Goal: Information Seeking & Learning: Learn about a topic

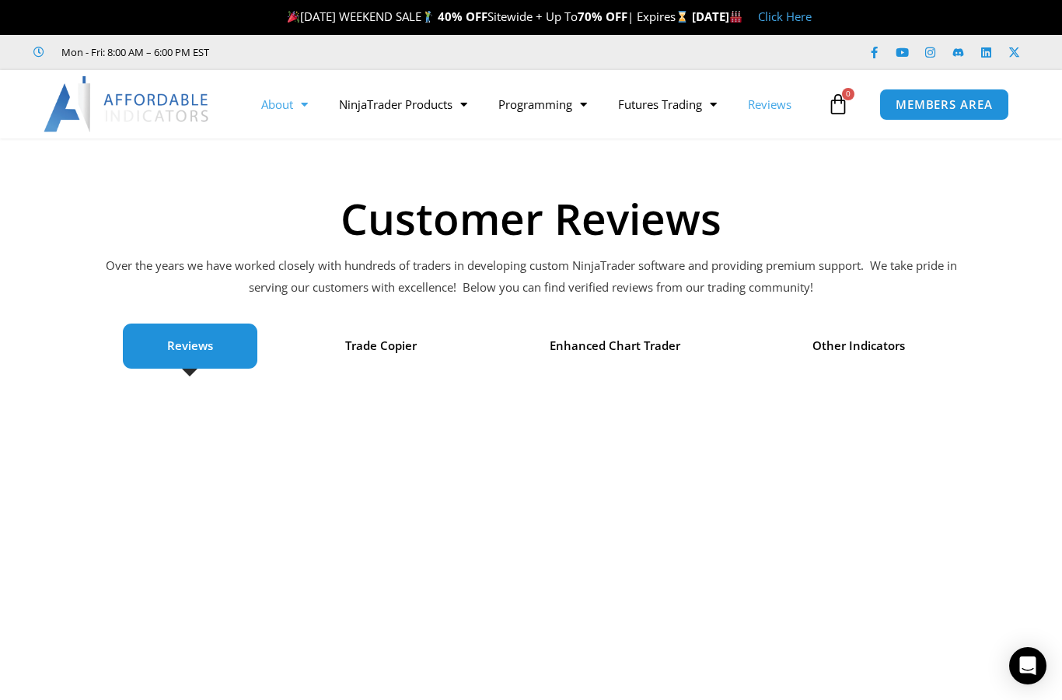
click at [296, 99] on span "Menu" at bounding box center [300, 104] width 15 height 27
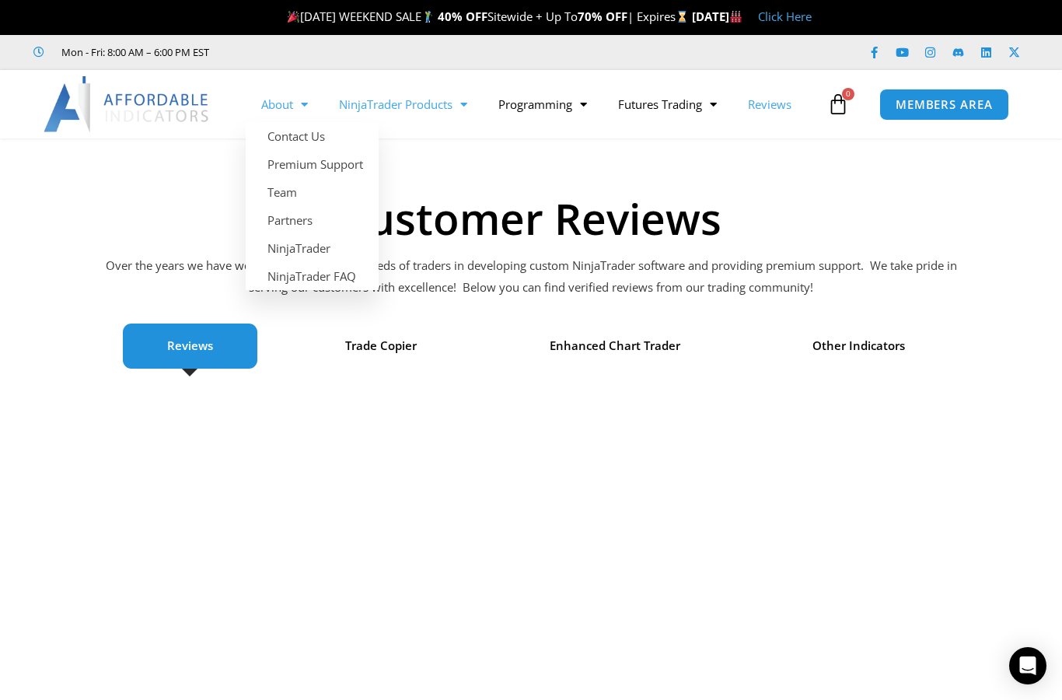
click at [438, 111] on link "NinjaTrader Products" at bounding box center [402, 104] width 159 height 36
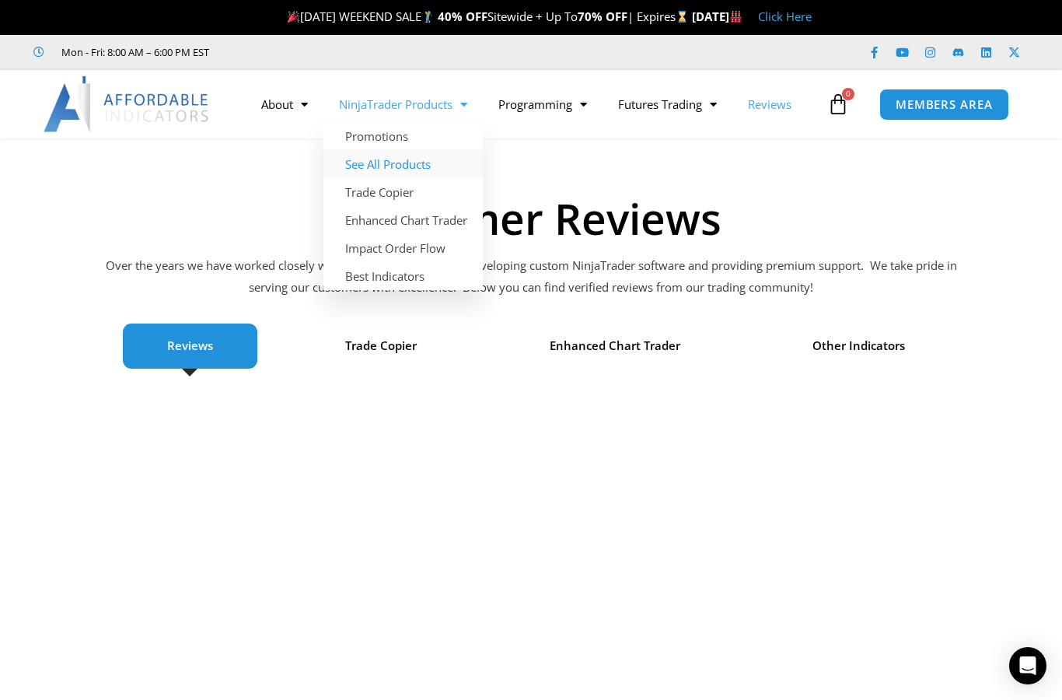
click at [425, 169] on link "See All Products" at bounding box center [402, 164] width 159 height 28
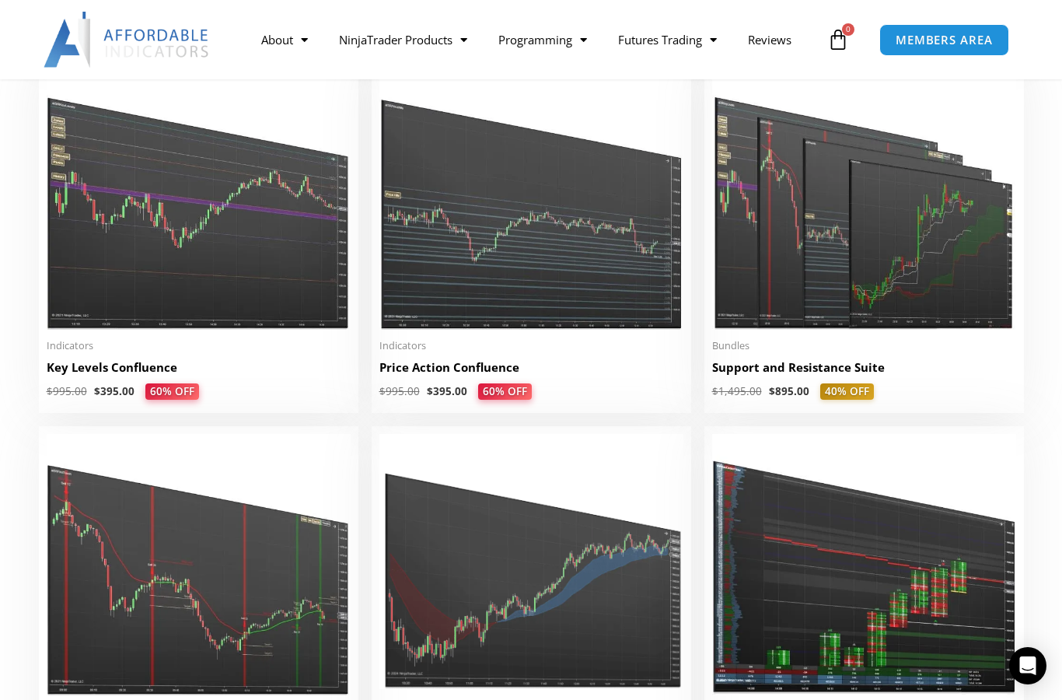
scroll to position [2199, 0]
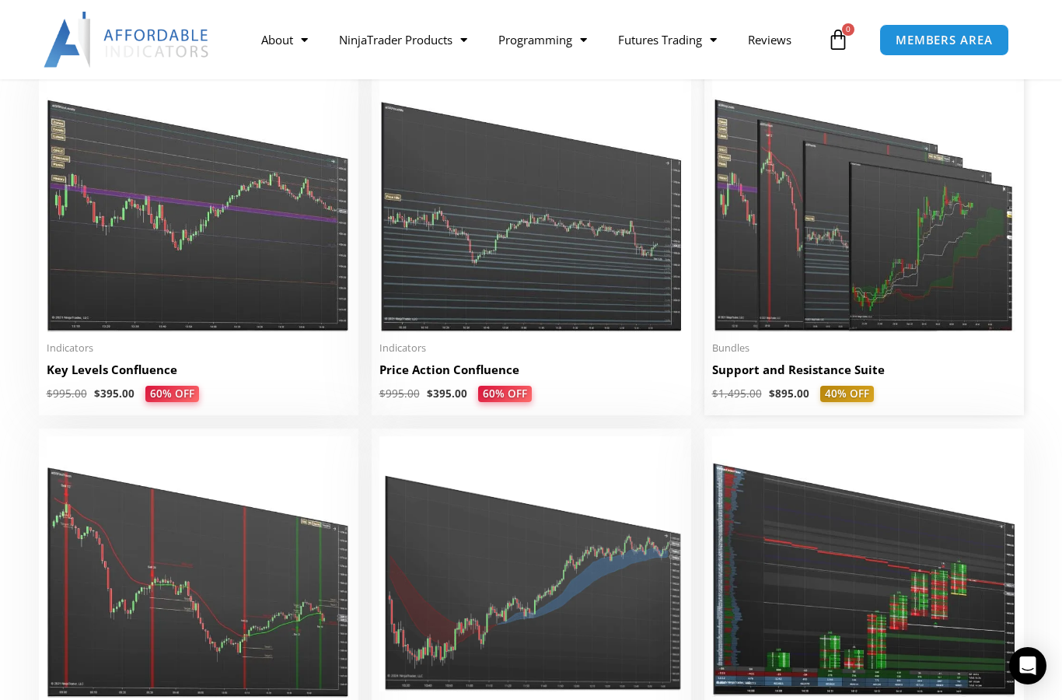
click at [920, 258] on img at bounding box center [864, 201] width 304 height 261
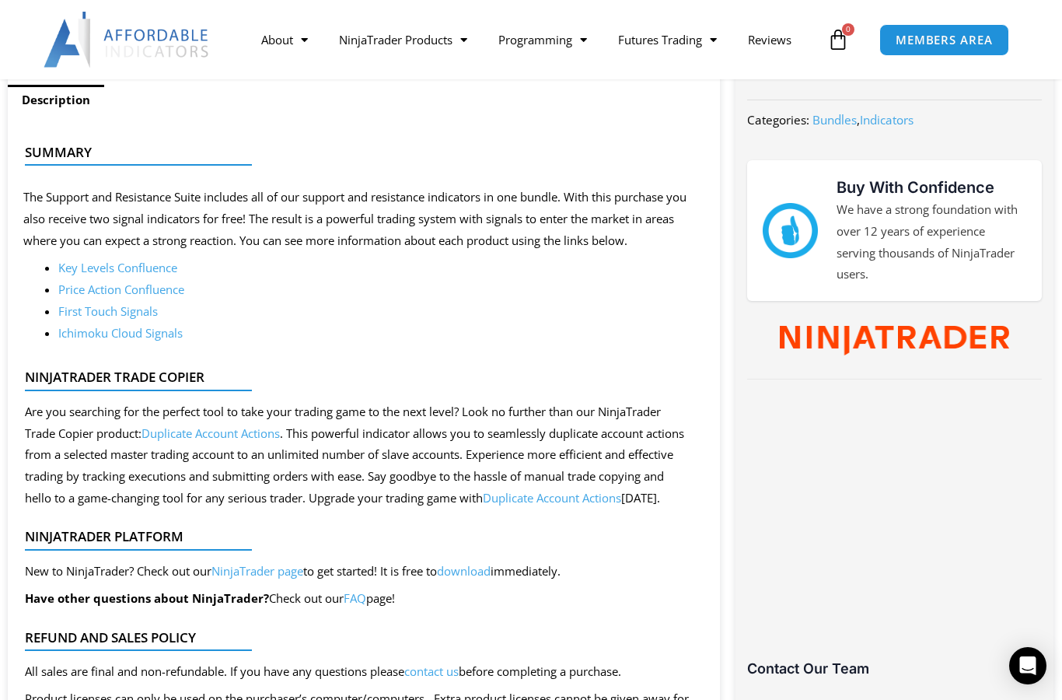
scroll to position [662, 0]
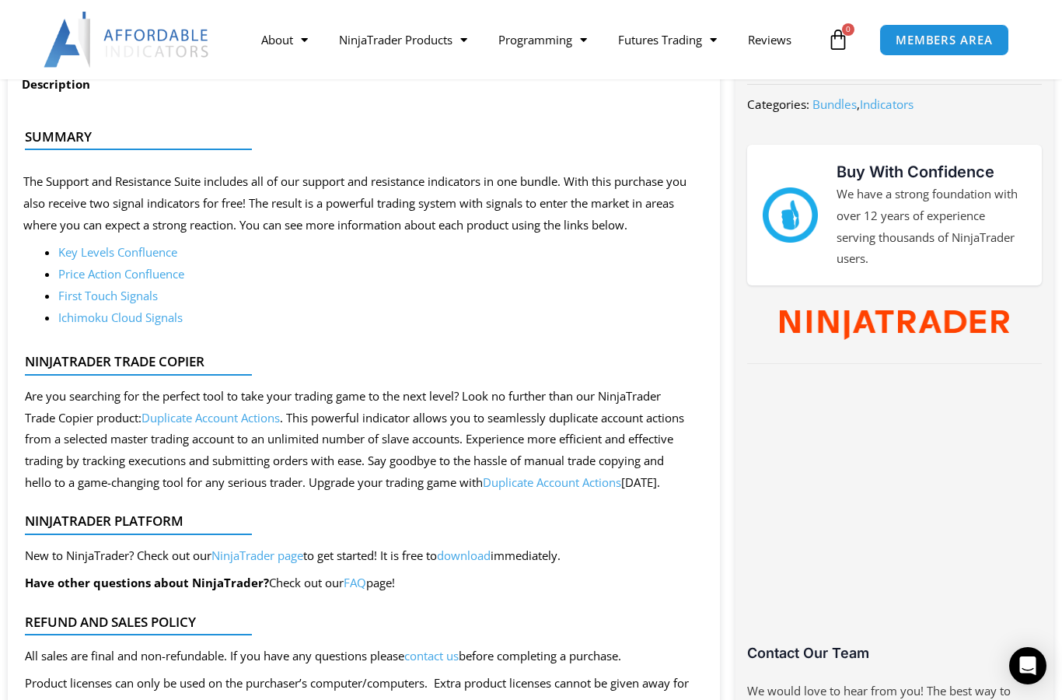
click at [96, 276] on link "Price Action Confluence" at bounding box center [121, 274] width 126 height 16
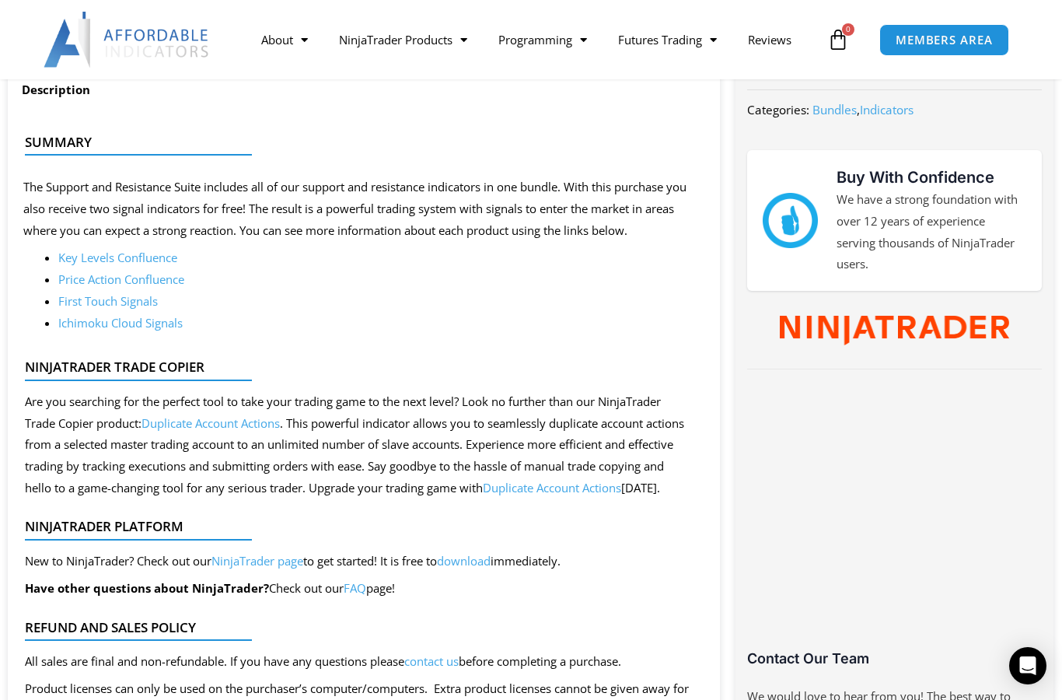
scroll to position [682, 0]
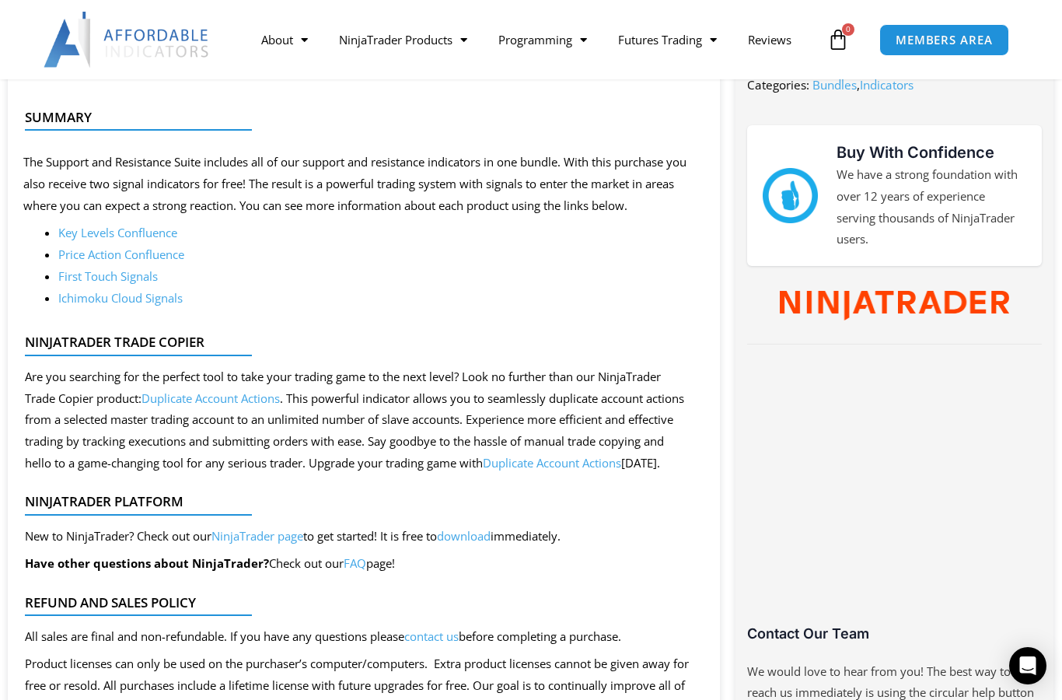
click at [106, 237] on link "Key Levels Confluence" at bounding box center [117, 233] width 119 height 16
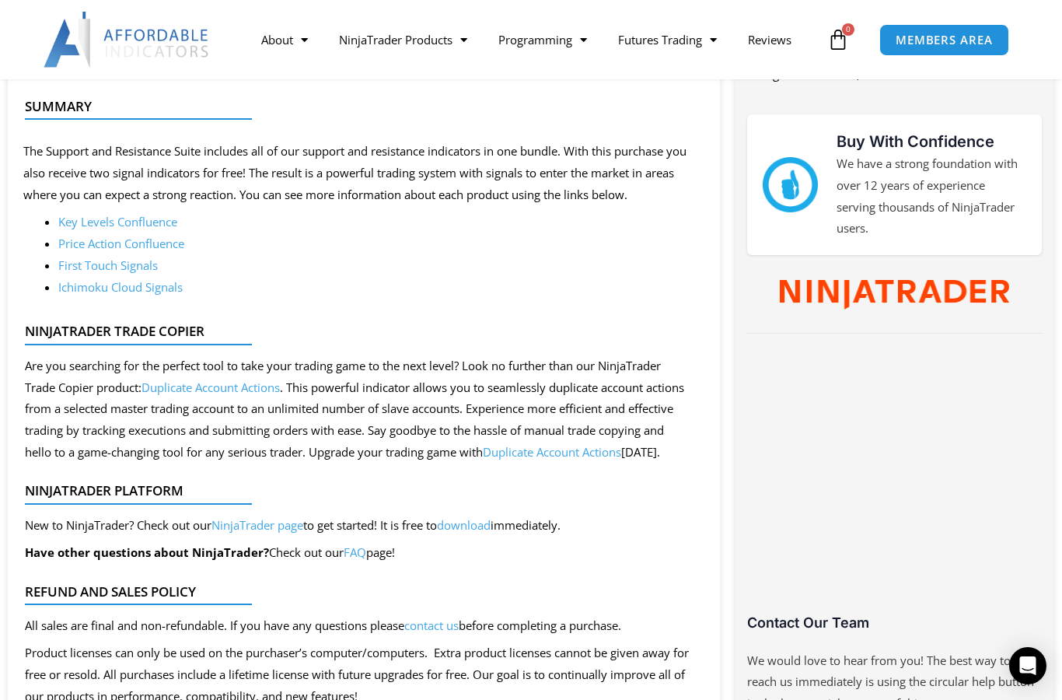
click at [67, 239] on link "Price Action Confluence" at bounding box center [121, 244] width 126 height 16
click at [75, 264] on link "First Touch Signals" at bounding box center [107, 265] width 99 height 16
click at [75, 290] on link "Ichimoku Cloud Signals" at bounding box center [120, 287] width 124 height 16
click at [98, 290] on link "Ichimoku Cloud Signals" at bounding box center [120, 287] width 124 height 16
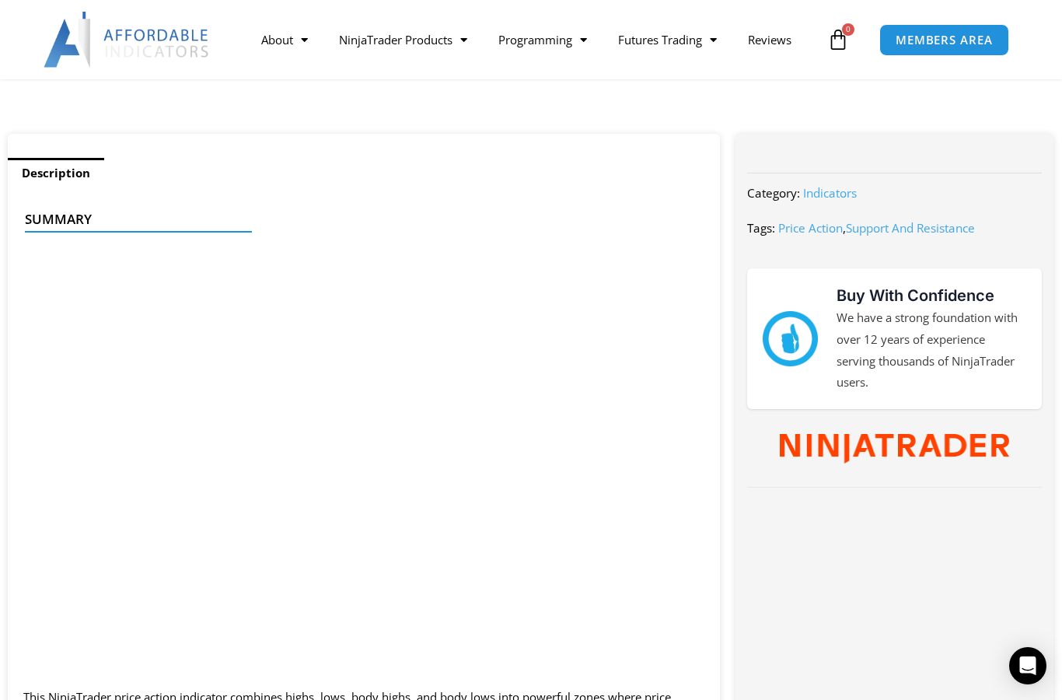
scroll to position [573, 0]
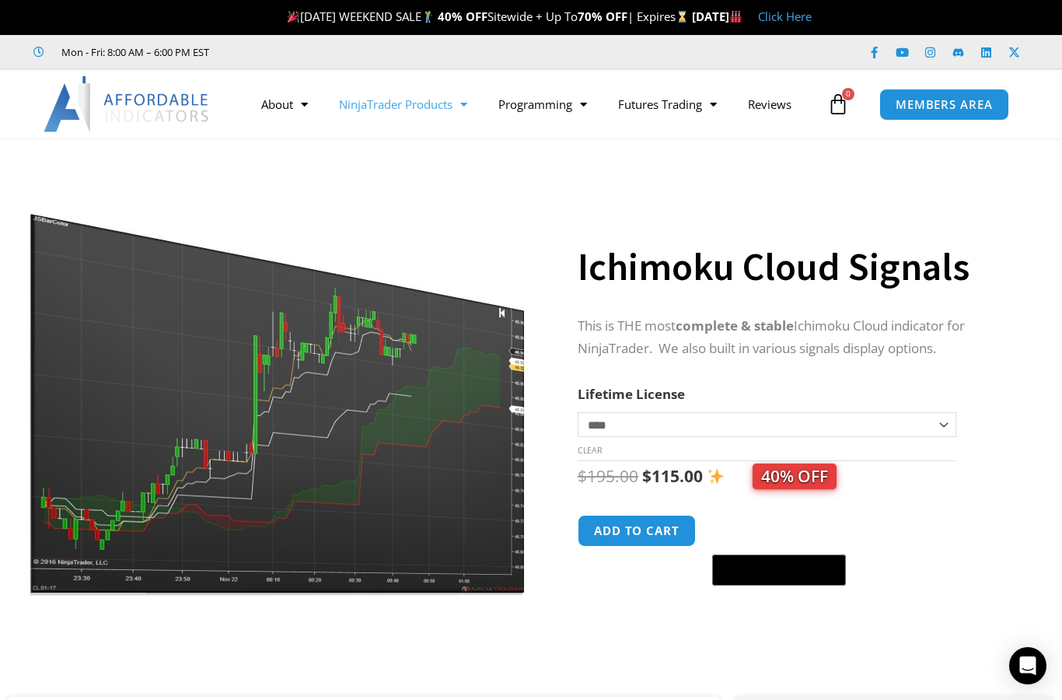
click at [438, 108] on link "NinjaTrader Products" at bounding box center [402, 104] width 159 height 36
click at [424, 155] on link "See All Products" at bounding box center [402, 164] width 159 height 28
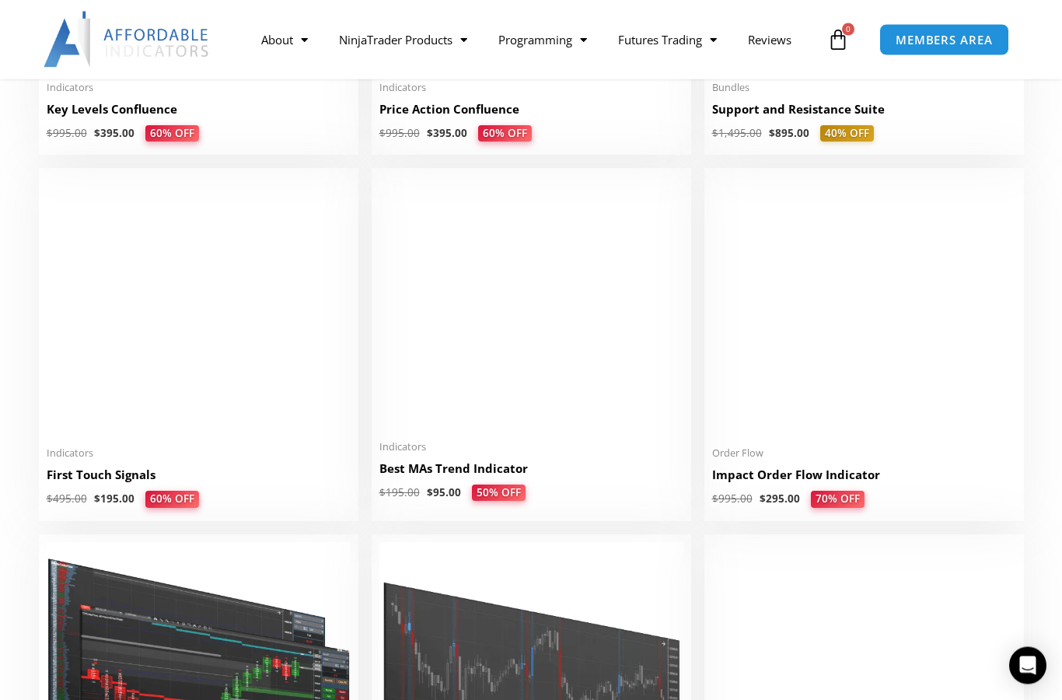
scroll to position [2459, 0]
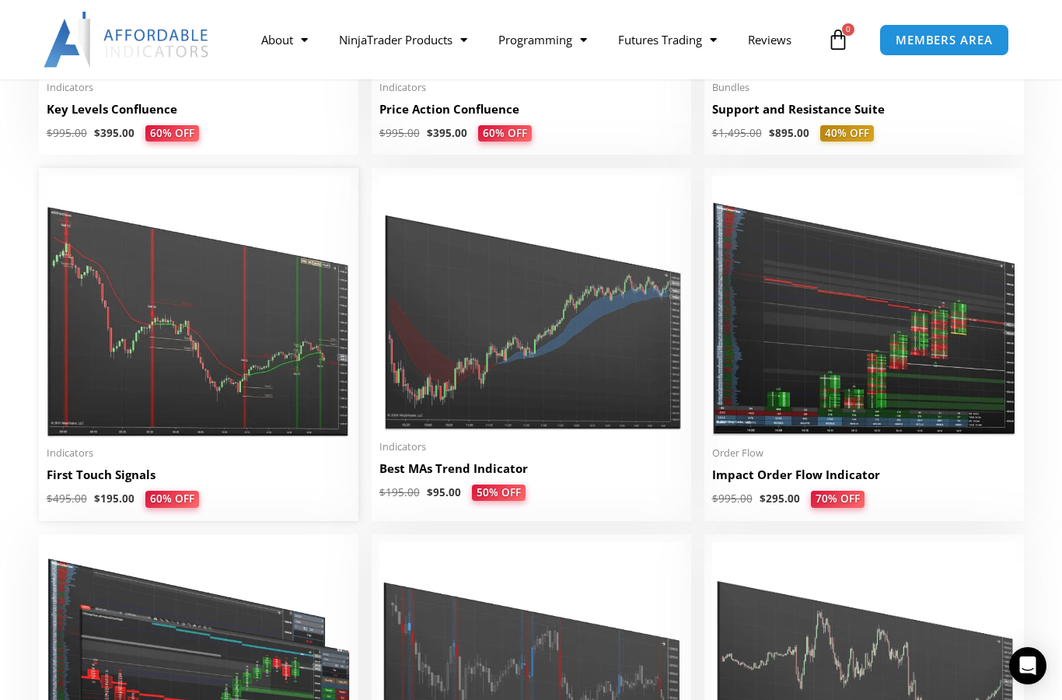
click at [240, 334] on img at bounding box center [199, 306] width 304 height 261
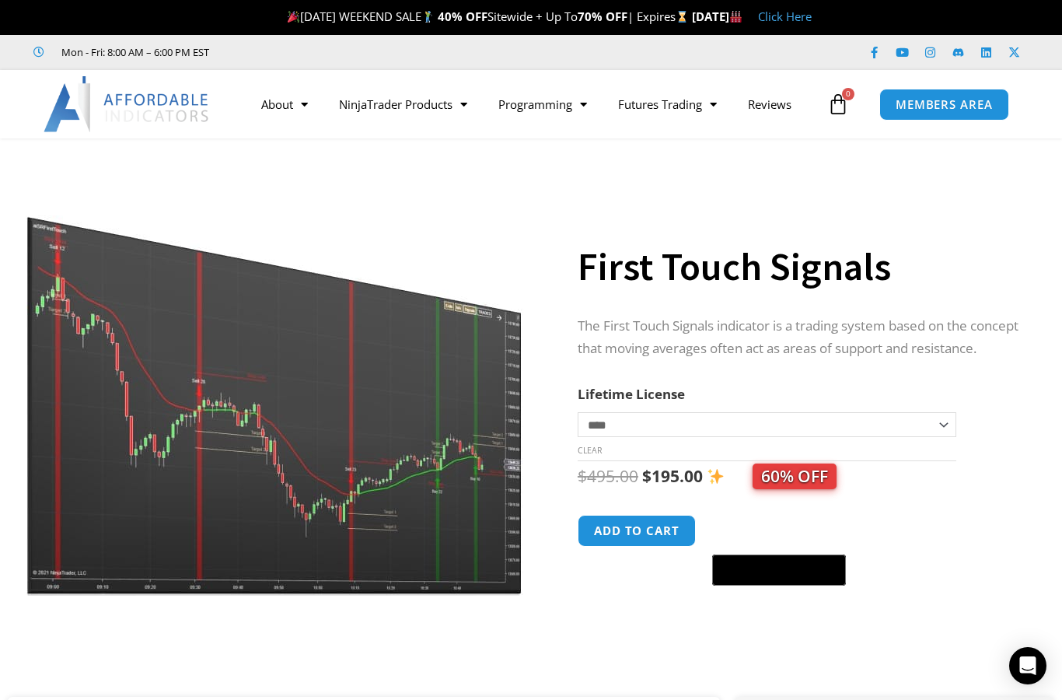
scroll to position [3, 0]
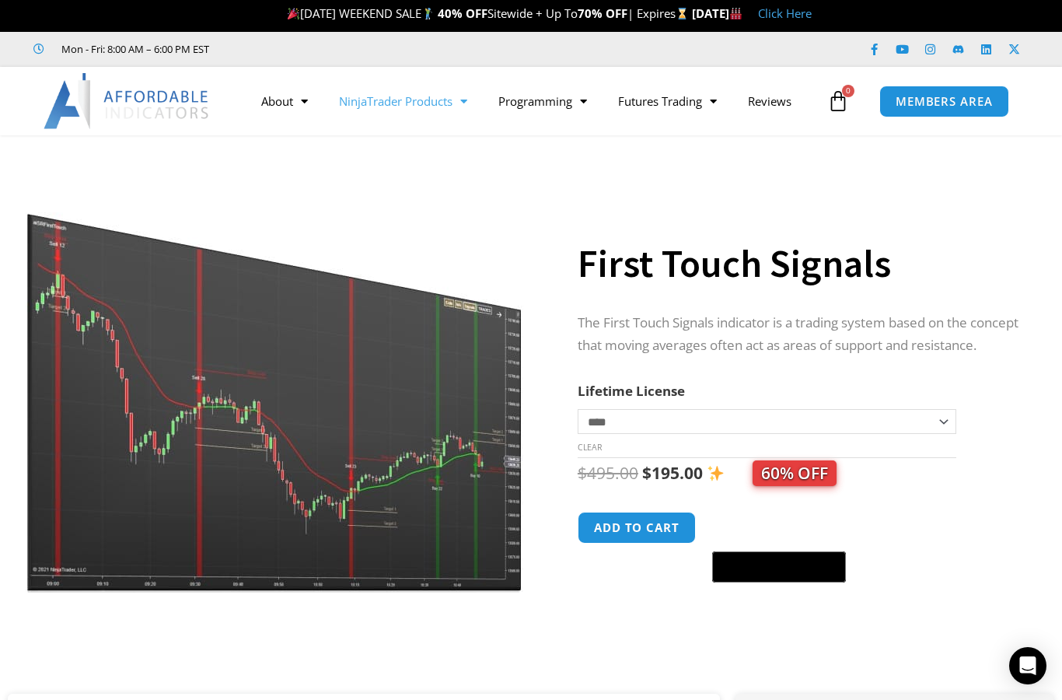
click at [385, 101] on link "NinjaTrader Products" at bounding box center [402, 101] width 159 height 36
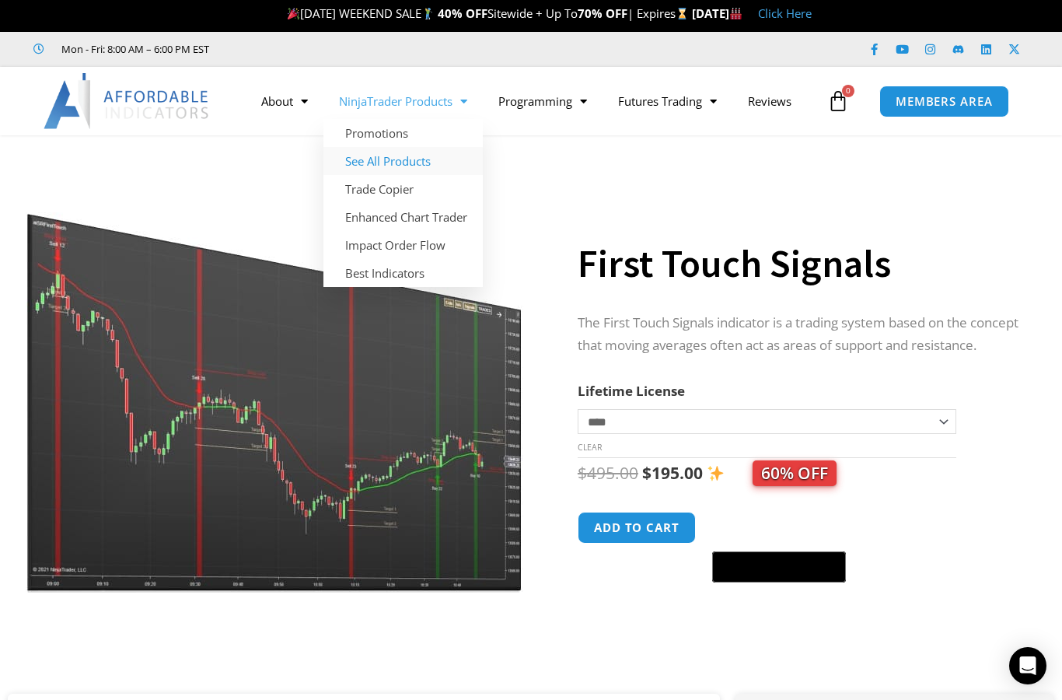
click at [419, 149] on link "See All Products" at bounding box center [402, 161] width 159 height 28
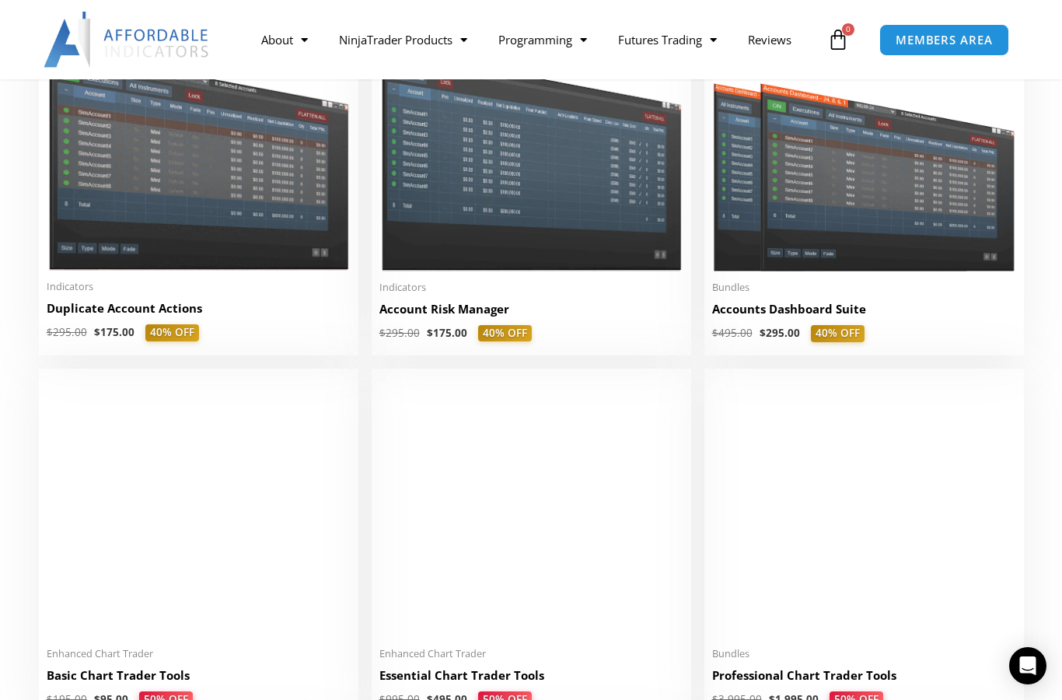
scroll to position [430, 0]
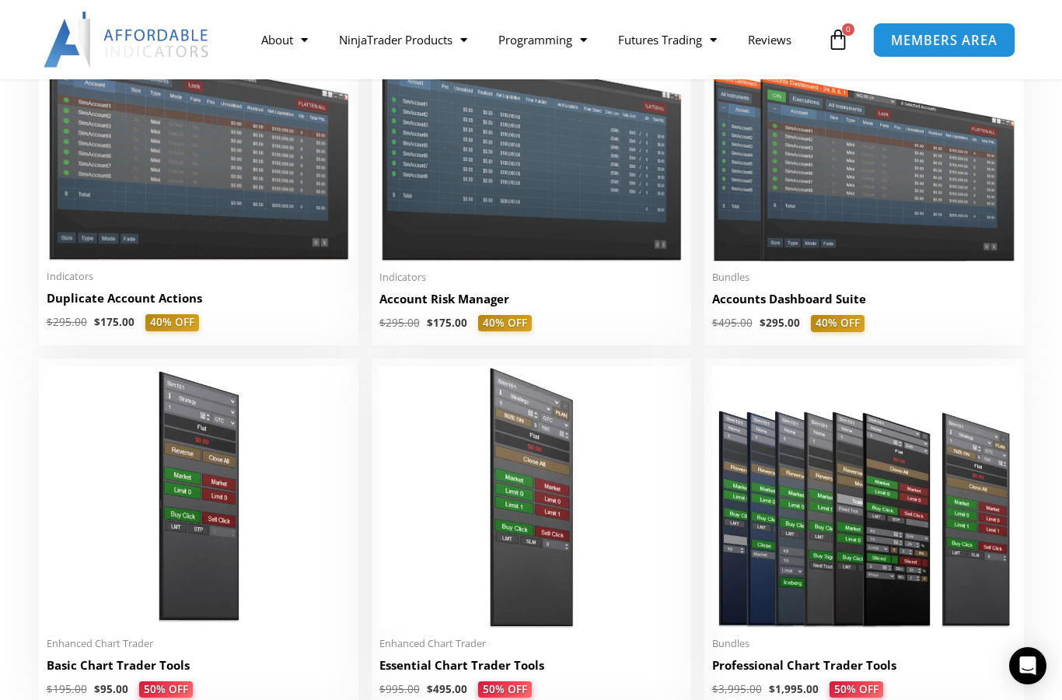
click at [936, 51] on link "MEMBERS AREA" at bounding box center [944, 39] width 142 height 35
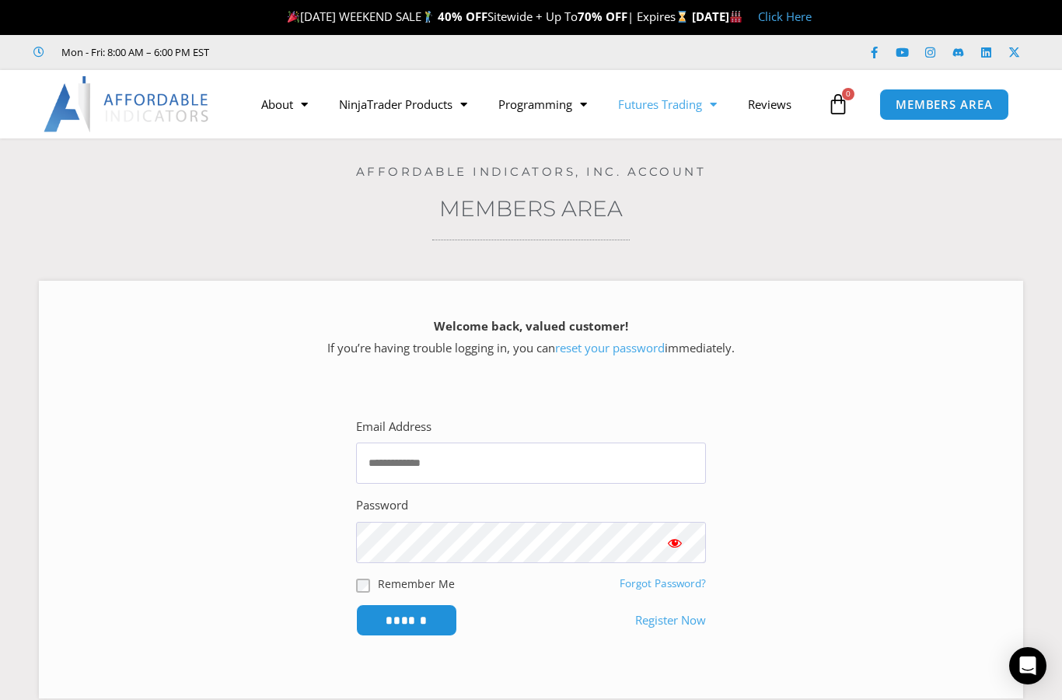
click at [677, 110] on link "Futures Trading" at bounding box center [667, 104] width 130 height 36
click at [701, 145] on link "Getting Started" at bounding box center [660, 136] width 117 height 28
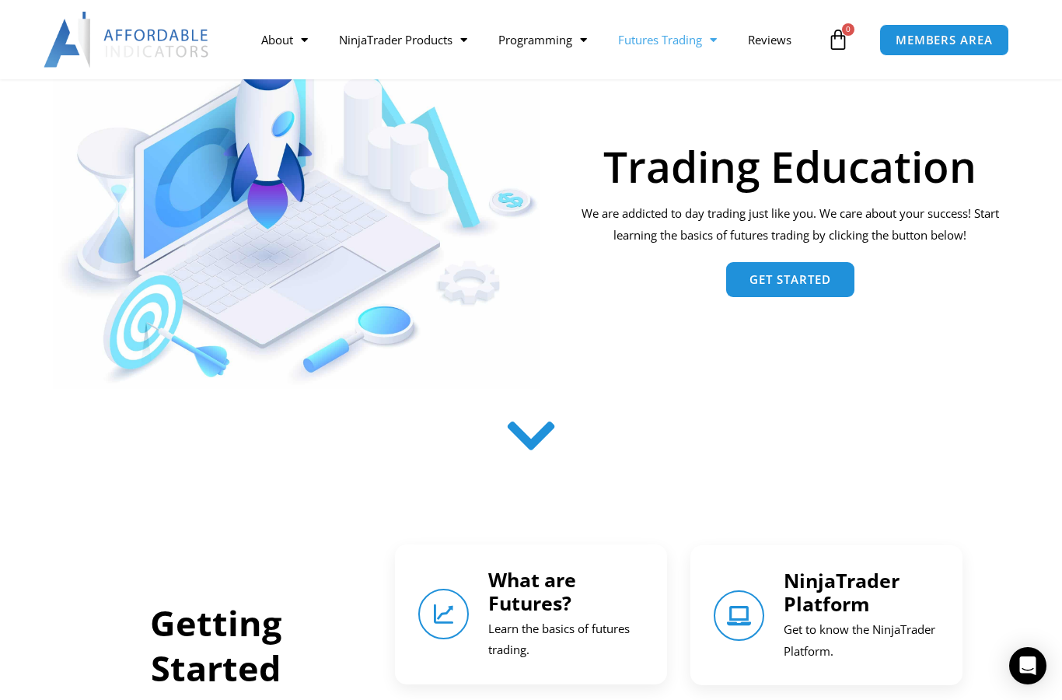
scroll to position [211, 0]
click at [373, 40] on link "NinjaTrader Products" at bounding box center [402, 40] width 159 height 36
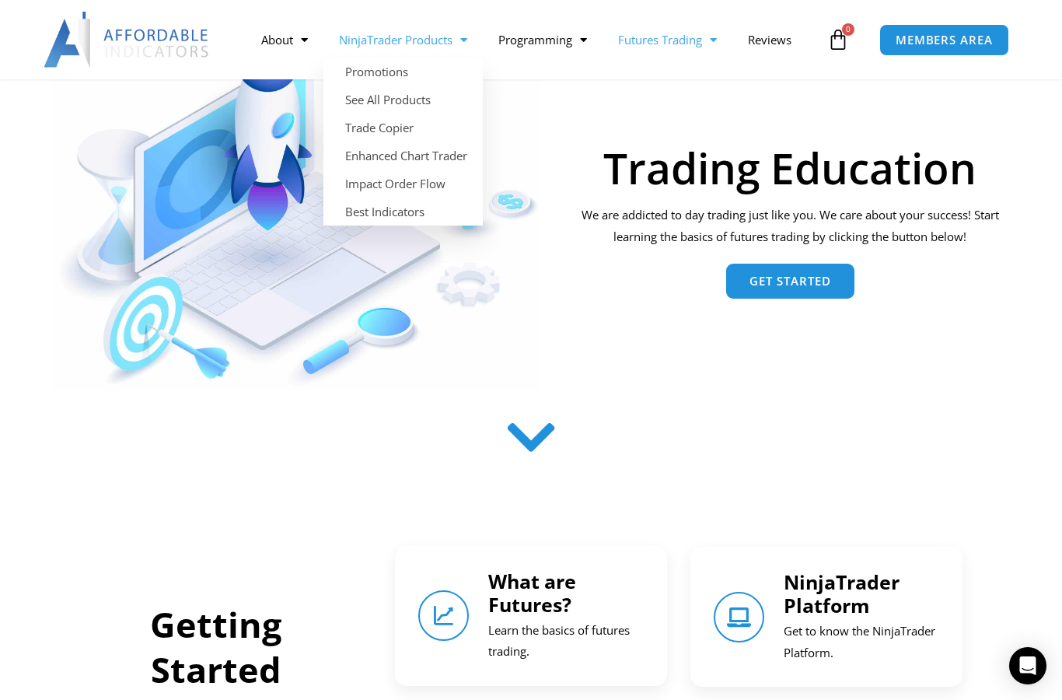
scroll to position [208, 0]
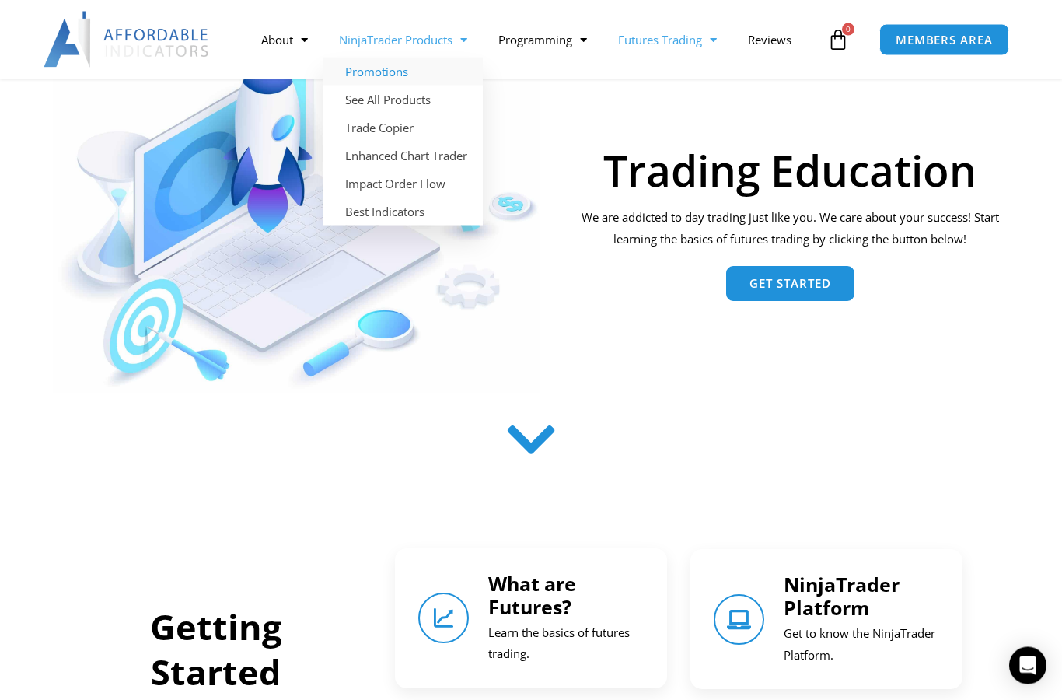
click at [365, 70] on link "Promotions" at bounding box center [402, 72] width 159 height 28
click at [367, 73] on link "Promotions" at bounding box center [402, 72] width 159 height 28
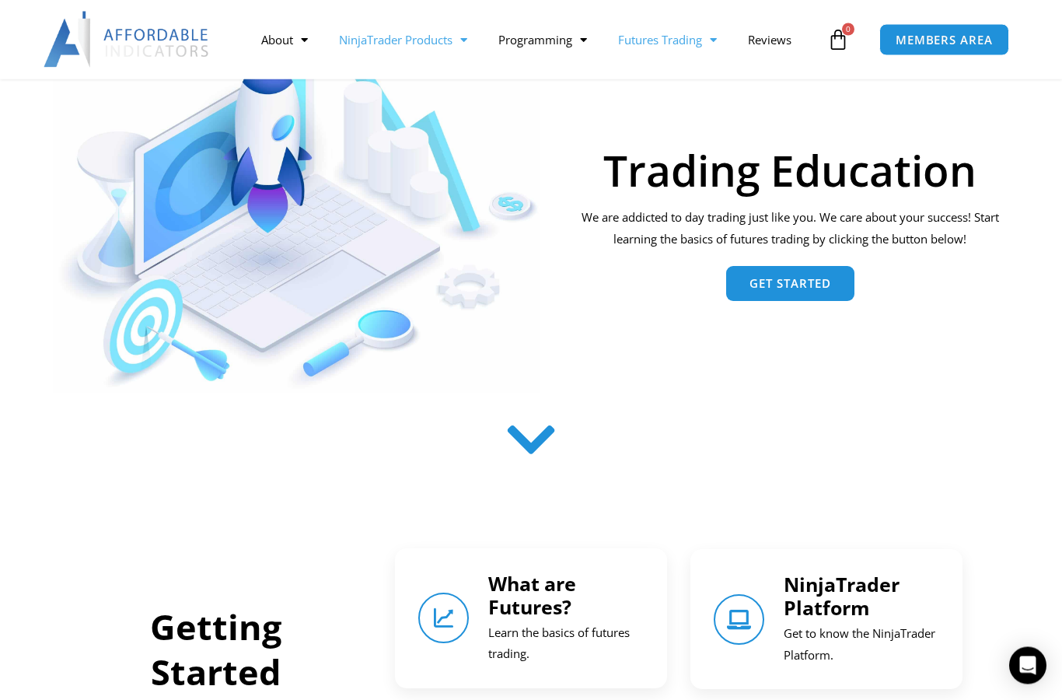
click at [467, 40] on span "Menu" at bounding box center [459, 39] width 15 height 27
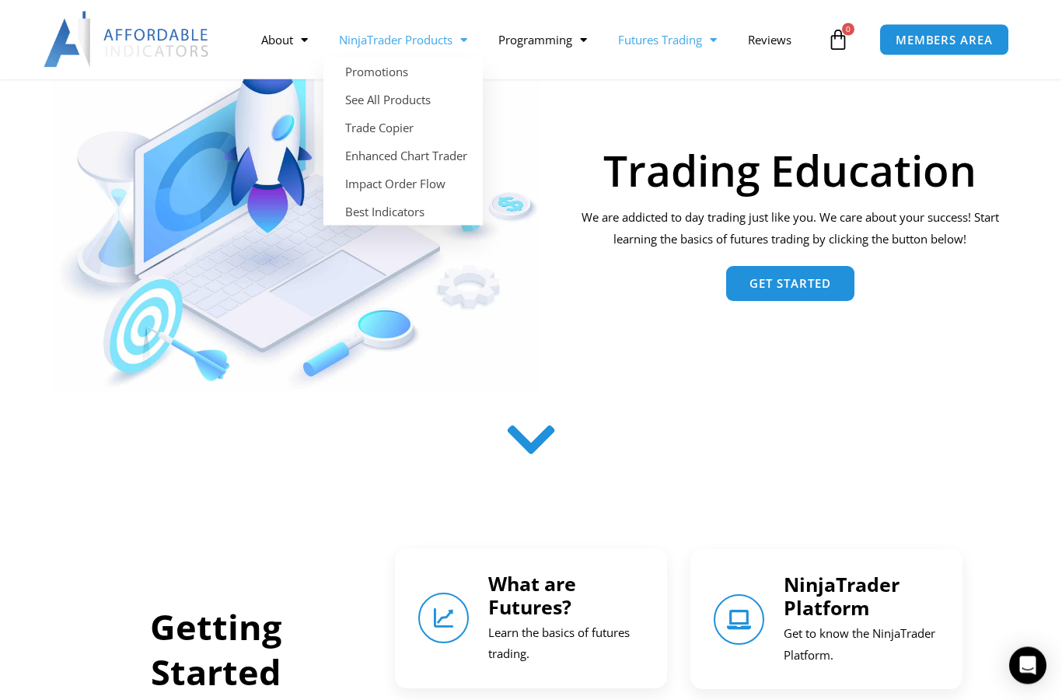
click at [446, 36] on link "NinjaTrader Products" at bounding box center [402, 40] width 159 height 36
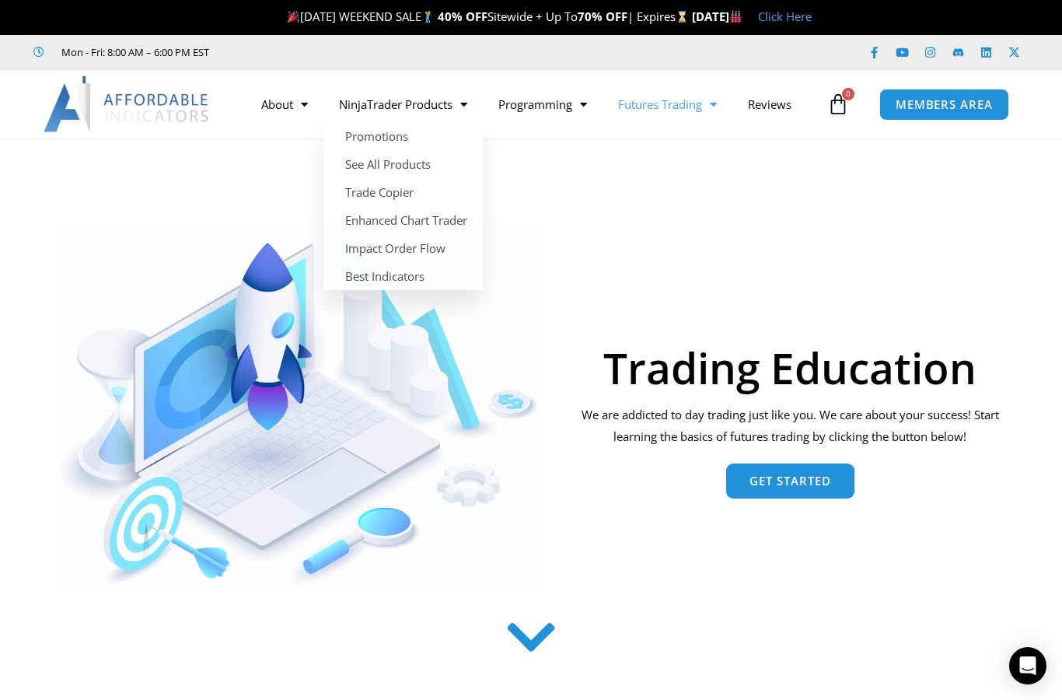
click at [438, 41] on div "Mon - Fri: 8:00 AM – 6:00 PM EST Facebook-f Youtube Instagram Linkedin X-twitter" at bounding box center [531, 52] width 1062 height 35
click at [403, 133] on link "Promotions" at bounding box center [402, 136] width 159 height 28
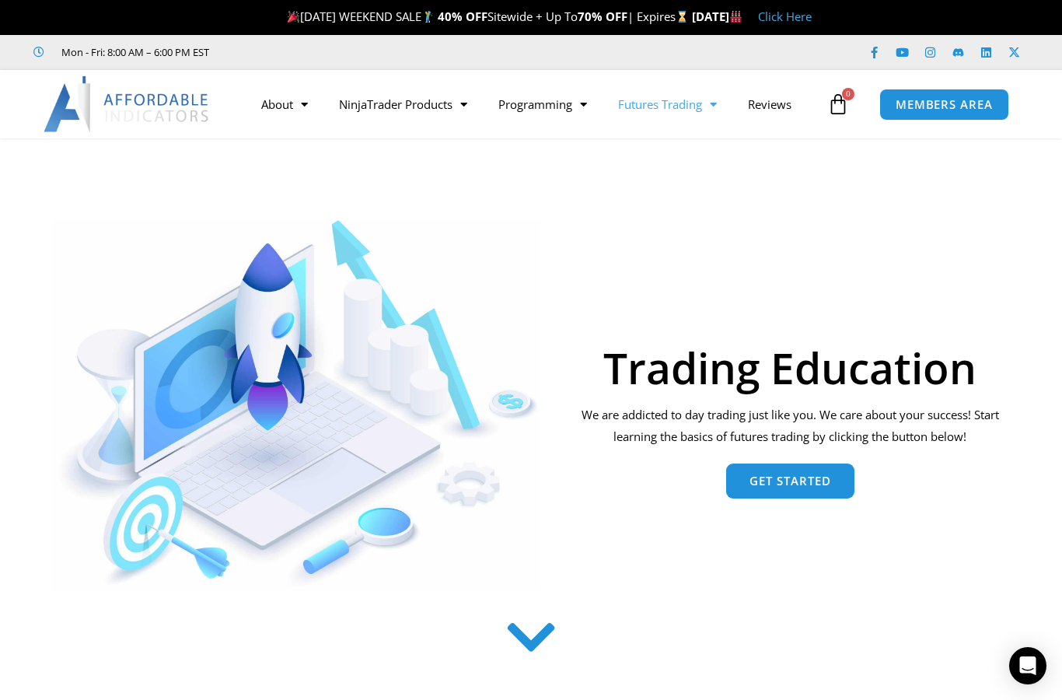
click at [438, 104] on link "NinjaTrader Products" at bounding box center [402, 104] width 159 height 36
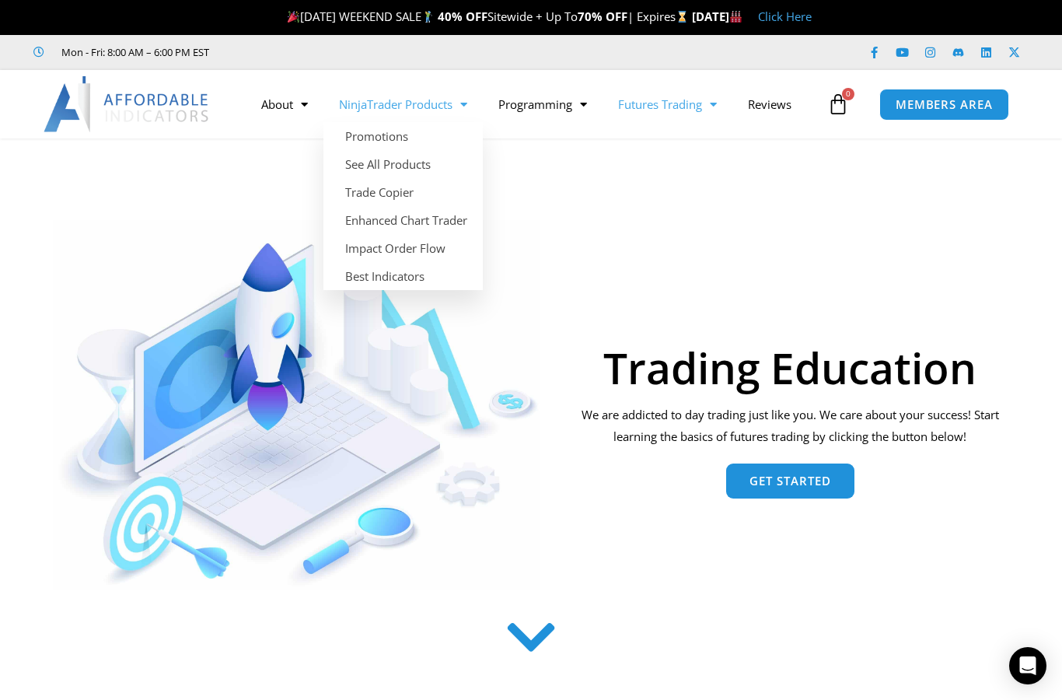
click at [465, 110] on span "Menu" at bounding box center [459, 104] width 15 height 27
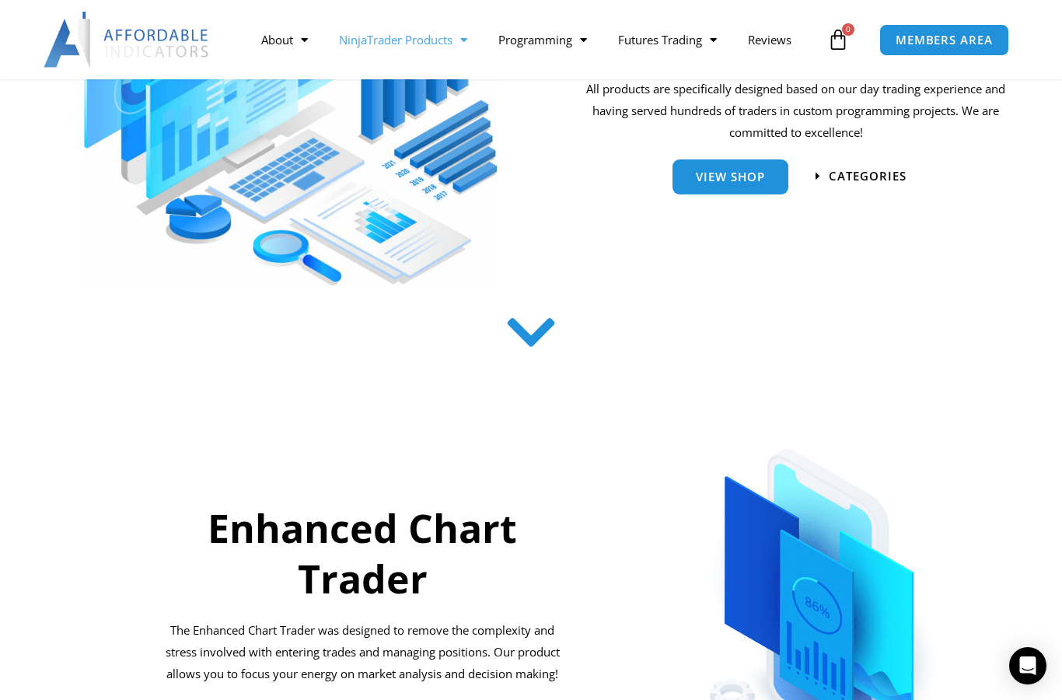
scroll to position [330, 0]
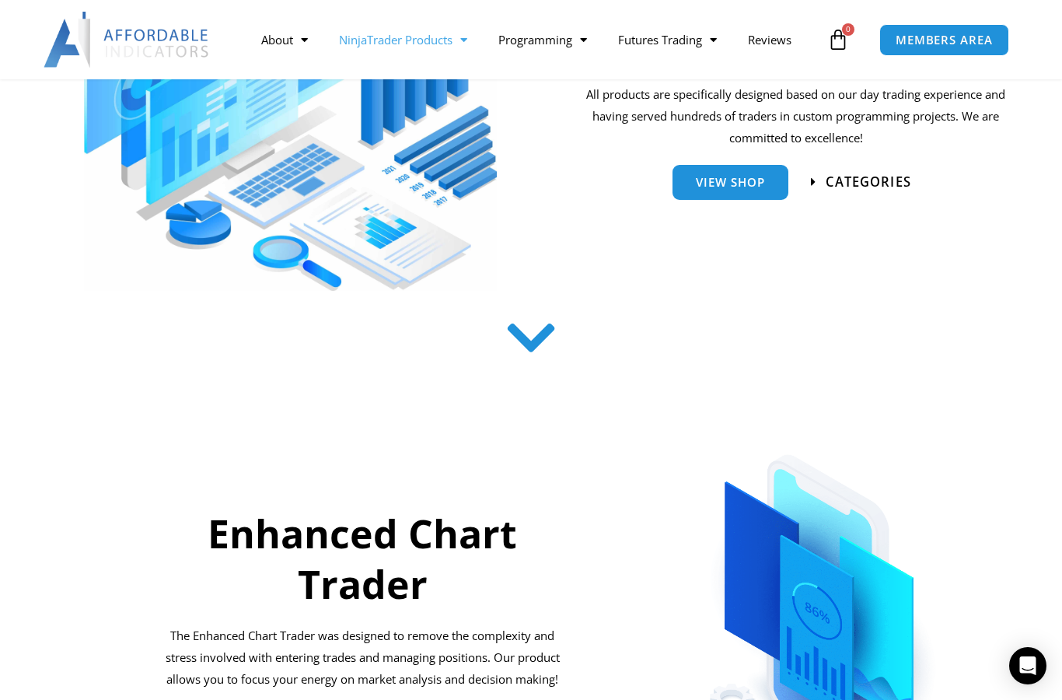
click at [830, 187] on span "categories" at bounding box center [868, 182] width 86 height 13
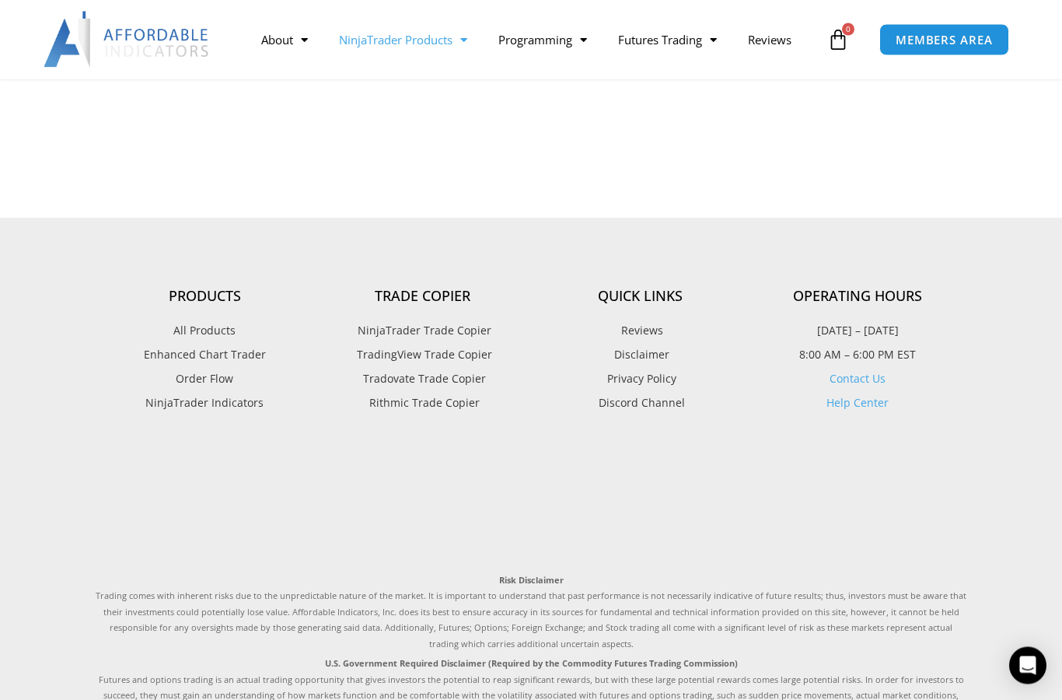
scroll to position [1908, 0]
click at [393, 335] on span "NinjaTrader Trade Copier" at bounding box center [423, 330] width 138 height 20
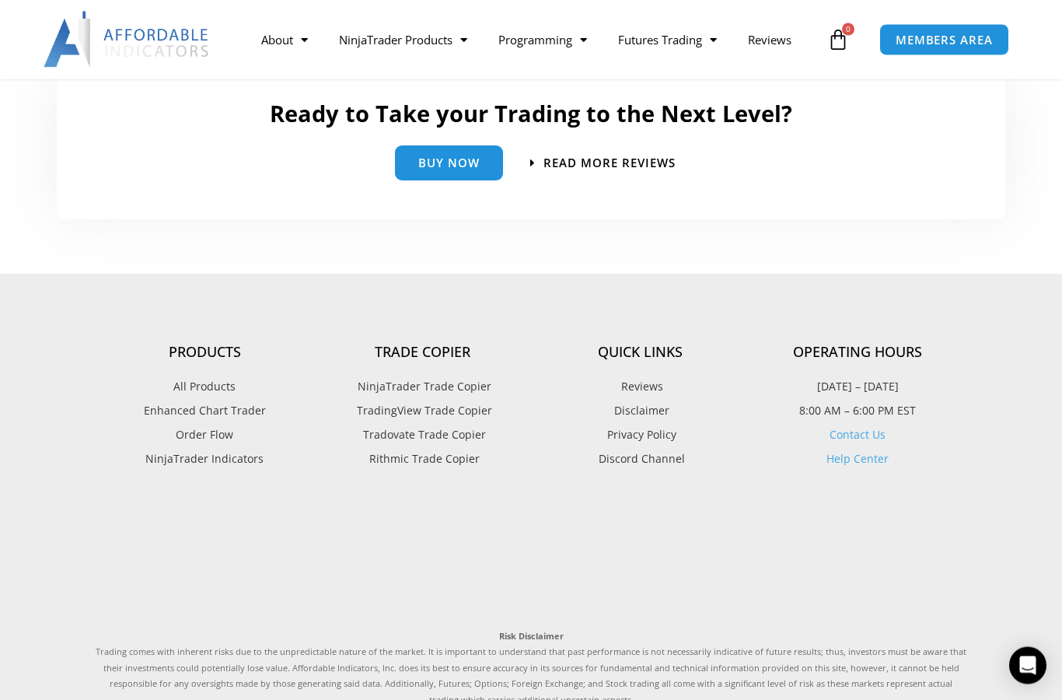
scroll to position [3658, 0]
click at [440, 150] on span "Buy Now" at bounding box center [448, 156] width 61 height 12
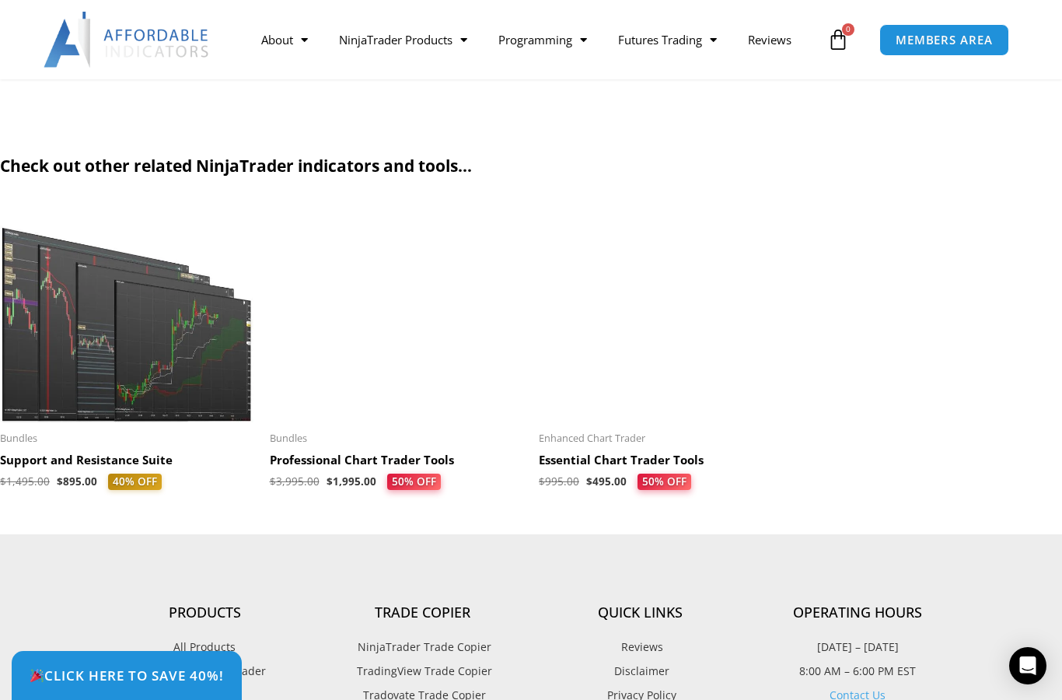
scroll to position [3421, 0]
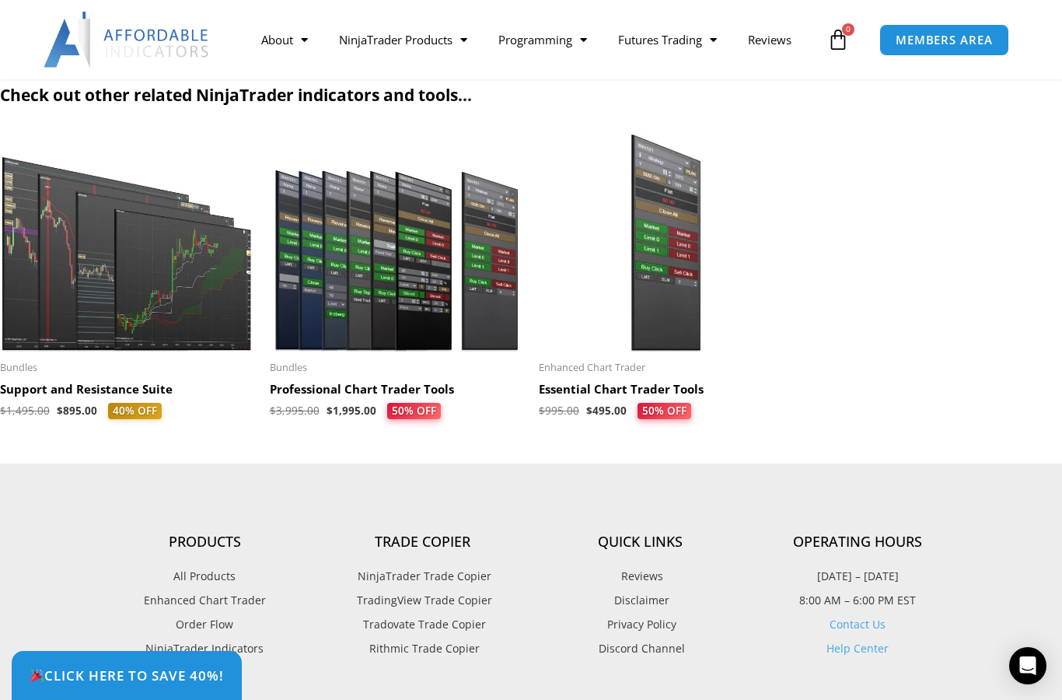
click at [414, 286] on img at bounding box center [397, 242] width 254 height 218
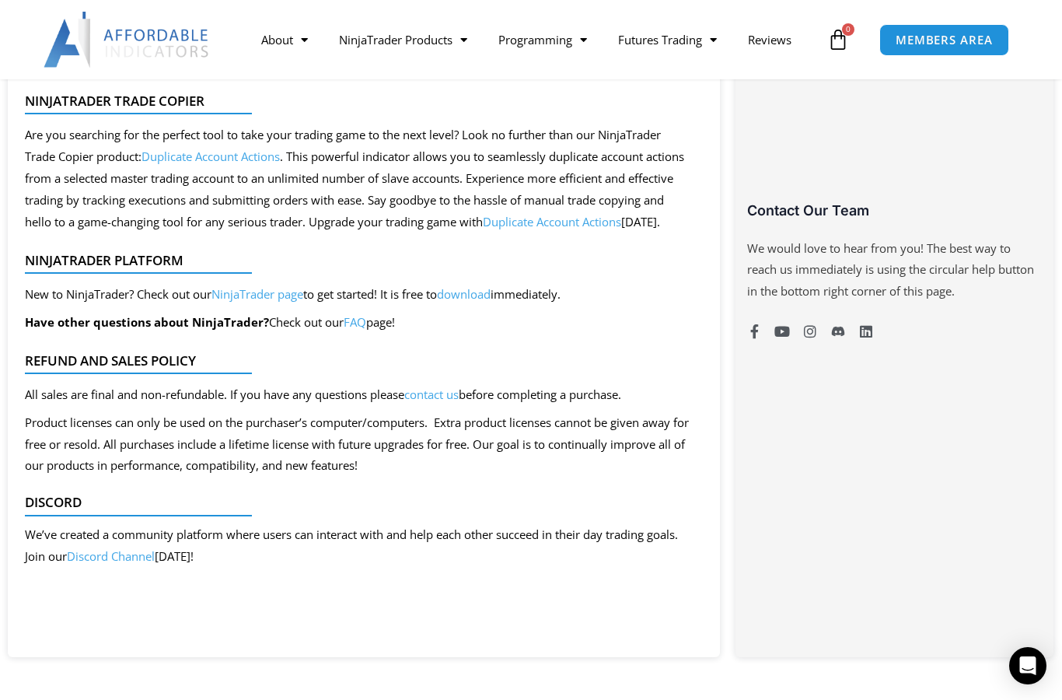
scroll to position [1133, 0]
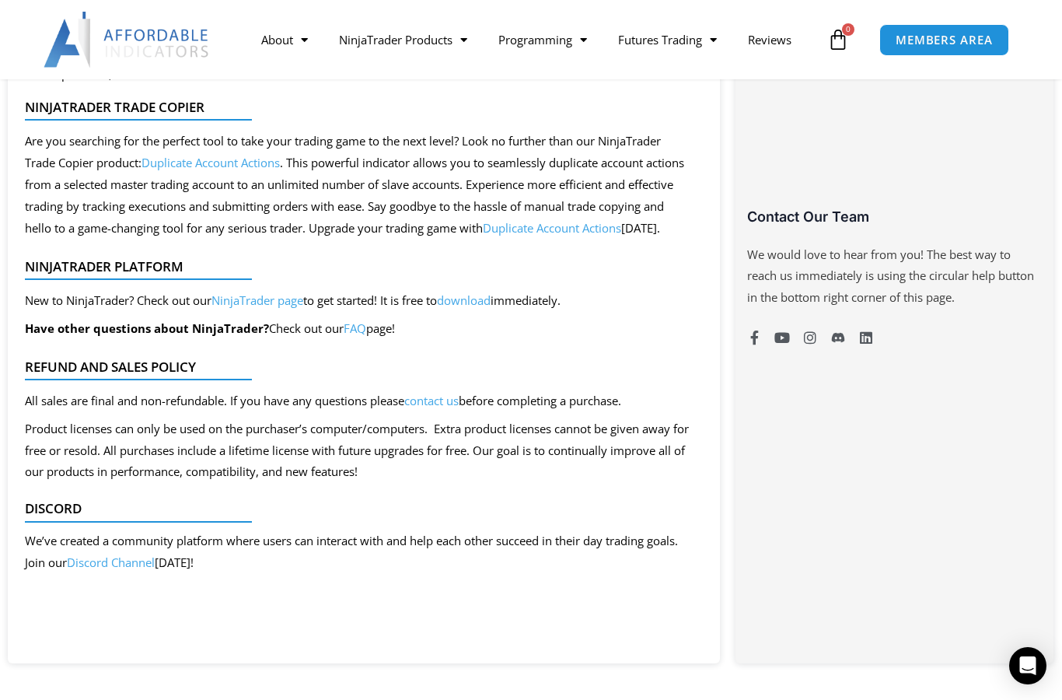
click at [275, 302] on link "NinjaTrader page" at bounding box center [257, 300] width 92 height 16
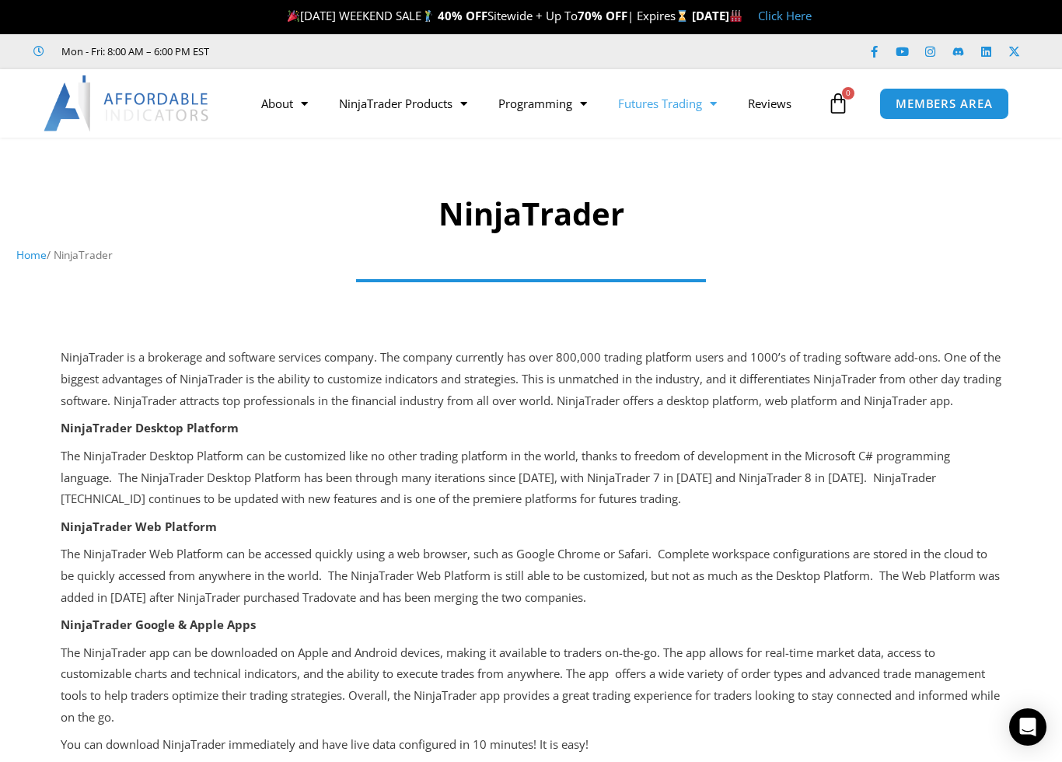
click at [682, 108] on link "Futures Trading" at bounding box center [667, 104] width 130 height 36
click at [669, 170] on link "Prop Firms" at bounding box center [660, 164] width 117 height 28
click at [661, 196] on link "Articles" at bounding box center [660, 192] width 117 height 28
click at [670, 180] on div at bounding box center [531, 211] width 1062 height 130
click at [690, 111] on link "Futures Trading" at bounding box center [667, 104] width 130 height 36
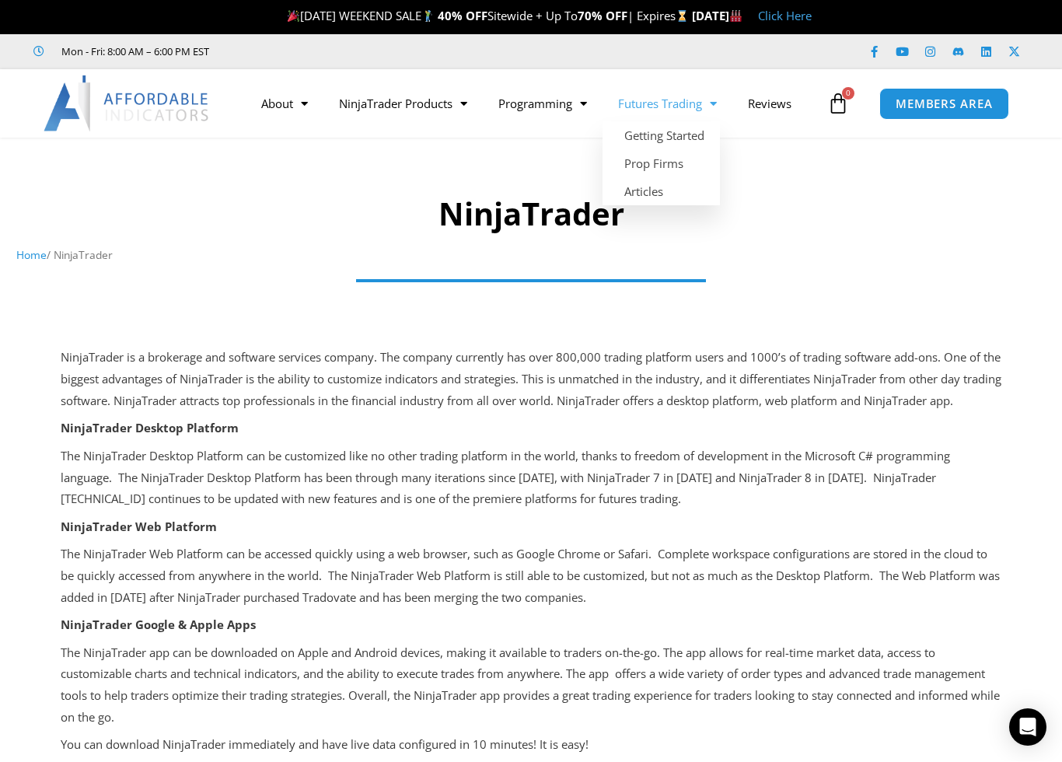
click at [717, 106] on span "Menu" at bounding box center [709, 104] width 15 height 27
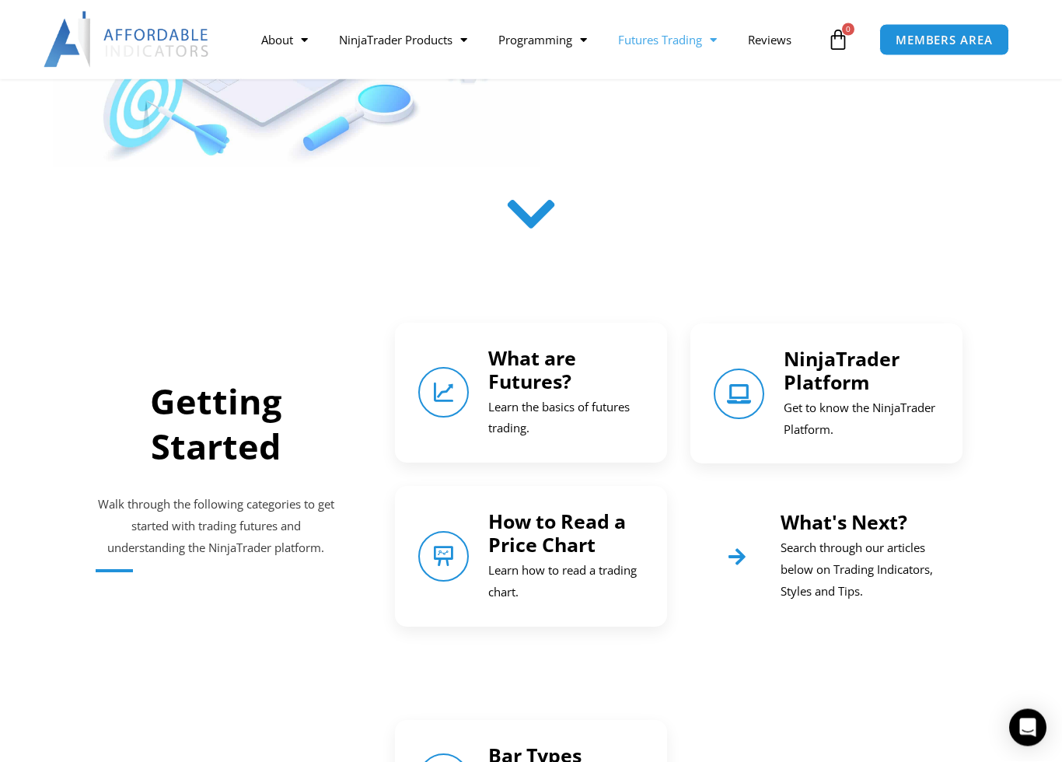
scroll to position [423, 0]
click at [825, 411] on p "Get to know the NinjaTrader Platform." at bounding box center [861, 419] width 155 height 44
click at [818, 380] on link "NinjaTrader Platform" at bounding box center [842, 370] width 116 height 50
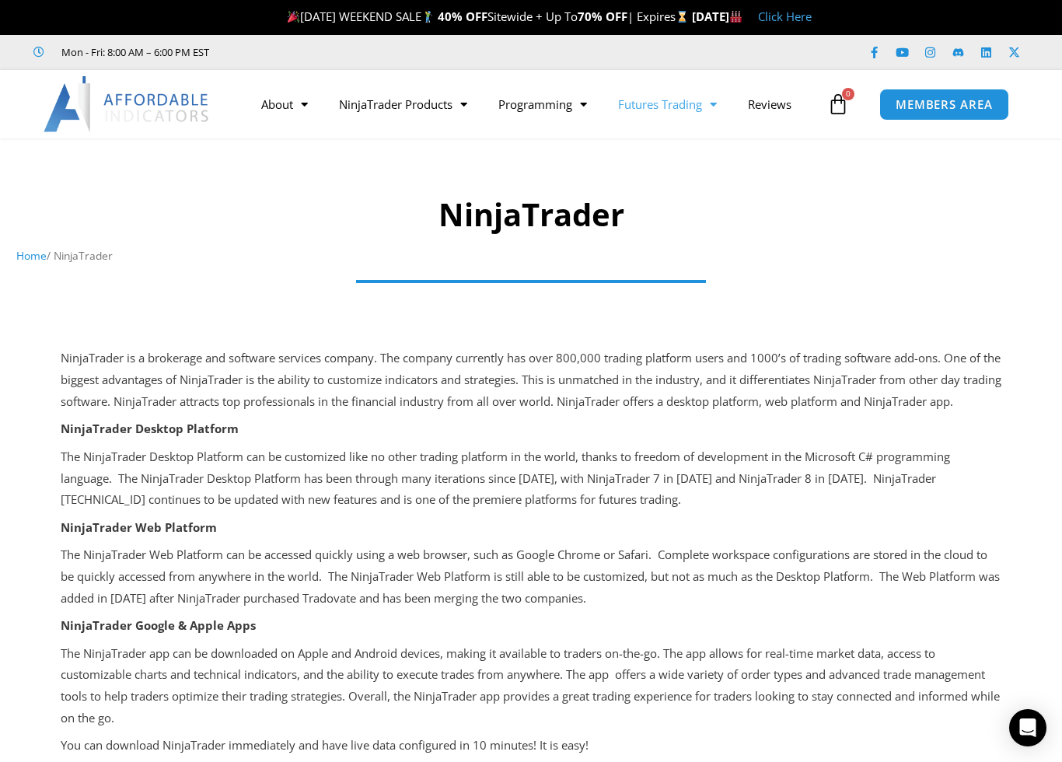
click at [679, 100] on link "Futures Trading" at bounding box center [667, 104] width 130 height 36
click at [658, 198] on link "Articles" at bounding box center [660, 192] width 117 height 28
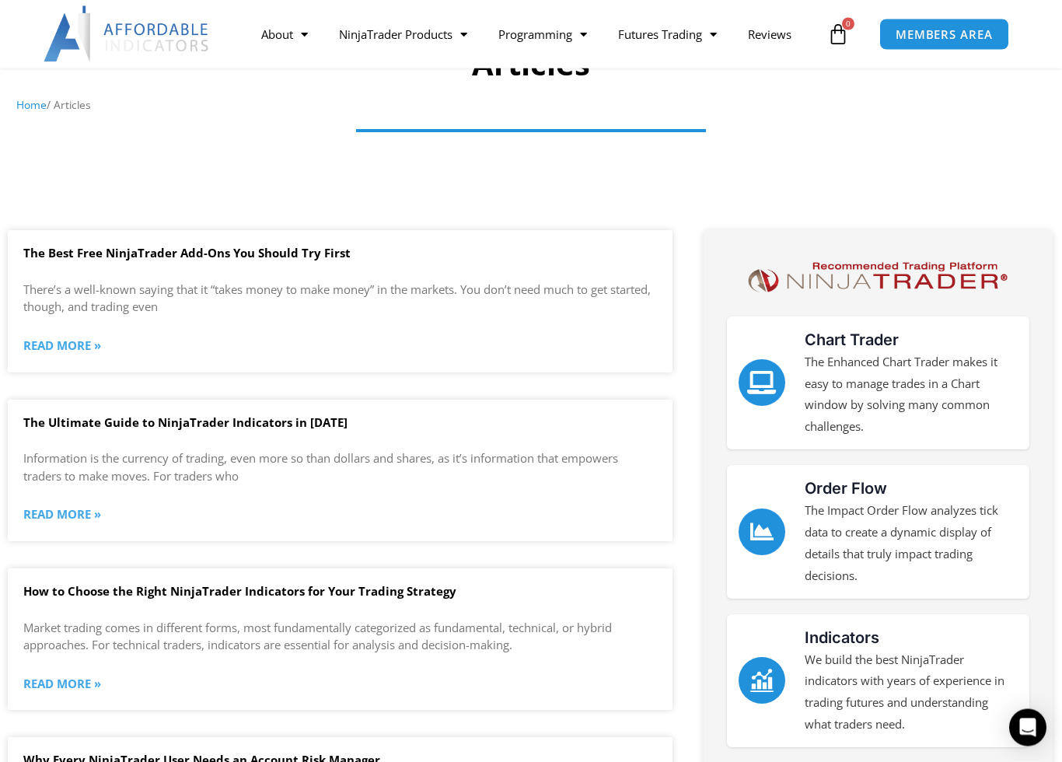
scroll to position [151, 0]
click at [68, 354] on link "Read More »" at bounding box center [62, 346] width 78 height 22
click at [66, 335] on link "Read More »" at bounding box center [62, 346] width 78 height 22
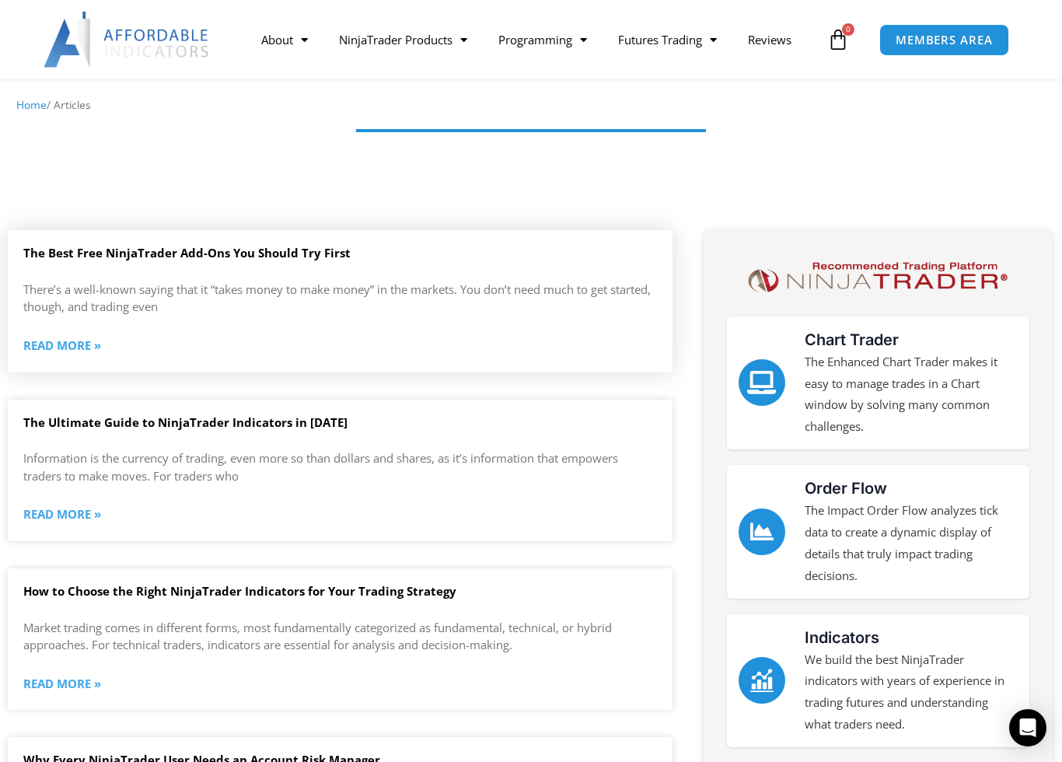
click at [86, 335] on link "Read More »" at bounding box center [62, 346] width 78 height 22
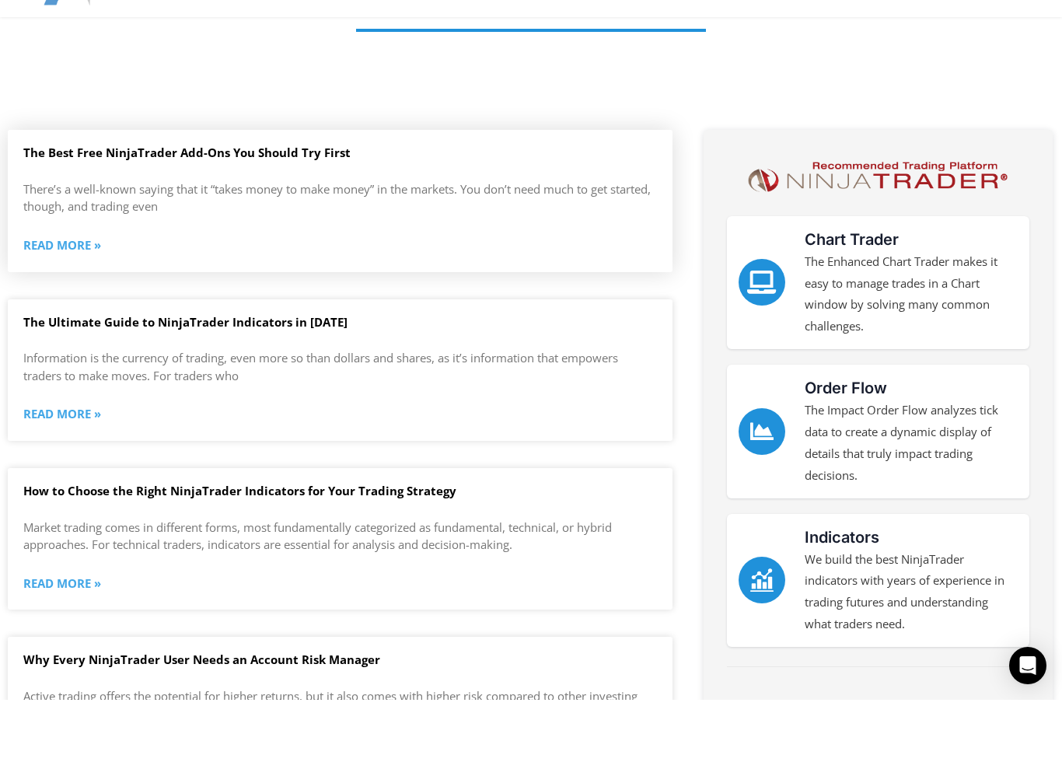
click at [473, 208] on div "The Best Free NinjaTrader Add-Ons You Should Try First There’s a well-known say…" at bounding box center [340, 271] width 665 height 126
click at [264, 243] on p "There’s a well-known saying that it “takes money to make money” in the markets.…" at bounding box center [339, 260] width 633 height 35
click at [92, 319] on link "Read More »" at bounding box center [62, 308] width 78 height 22
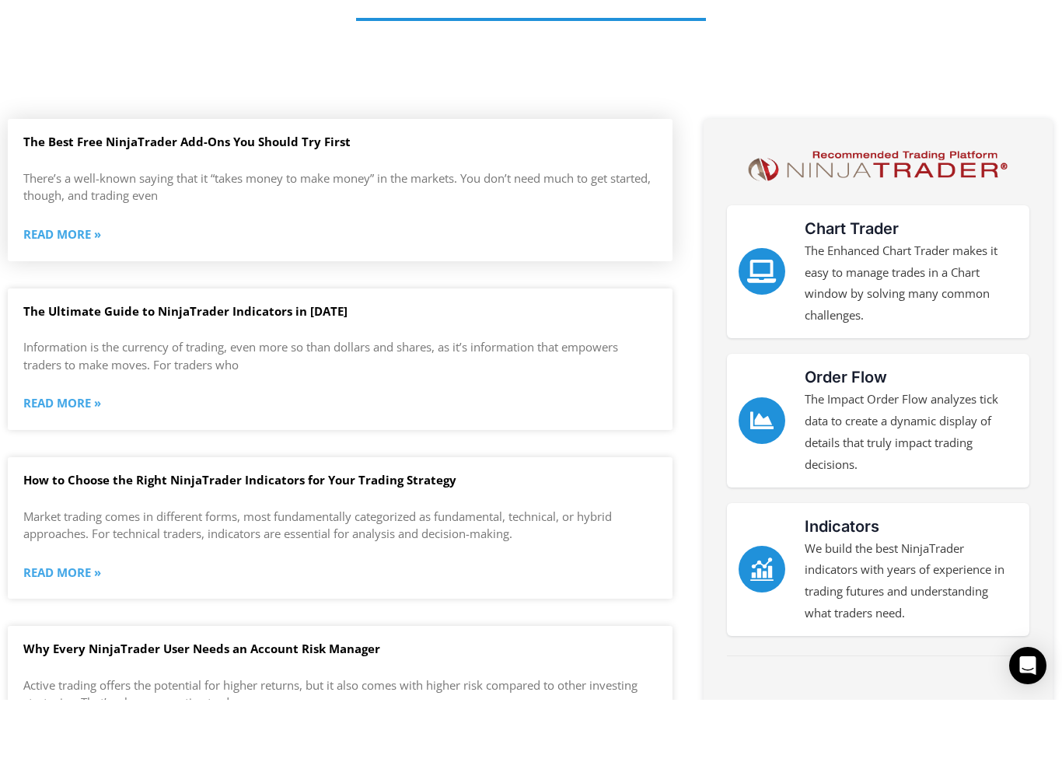
click at [86, 308] on link "Read More »" at bounding box center [62, 297] width 78 height 22
click at [99, 308] on link "Read More »" at bounding box center [62, 297] width 78 height 22
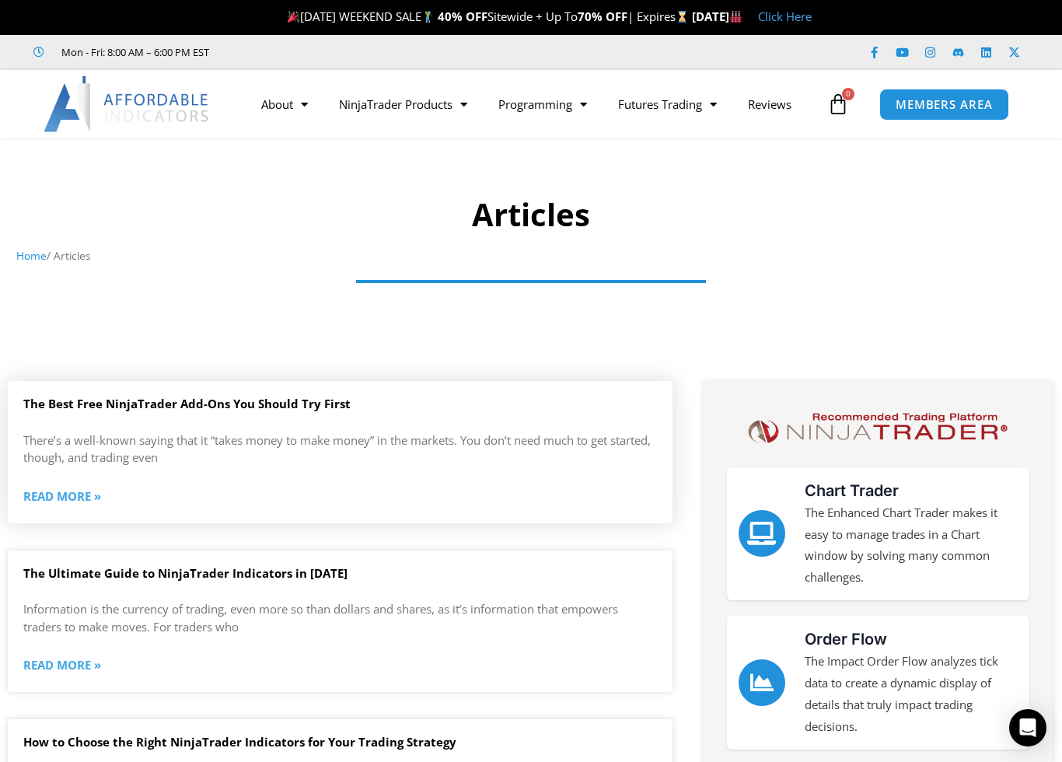
click at [99, 501] on link "Read More »" at bounding box center [62, 497] width 78 height 22
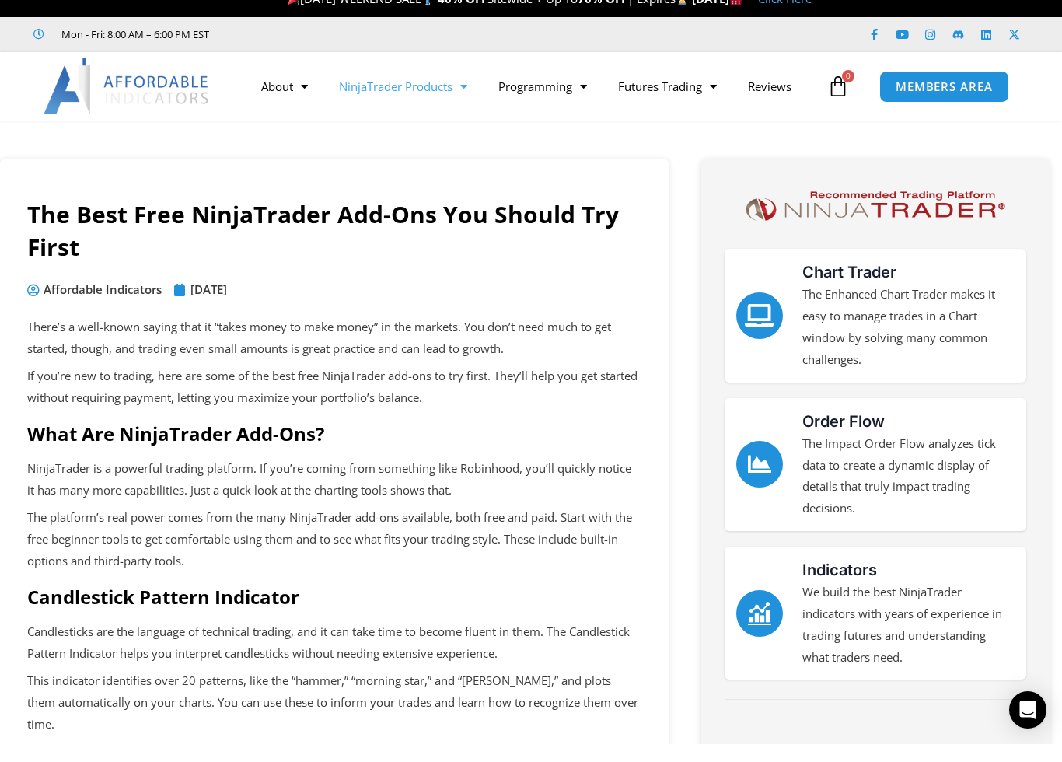
click at [447, 94] on link "NinjaTrader Products" at bounding box center [402, 104] width 159 height 36
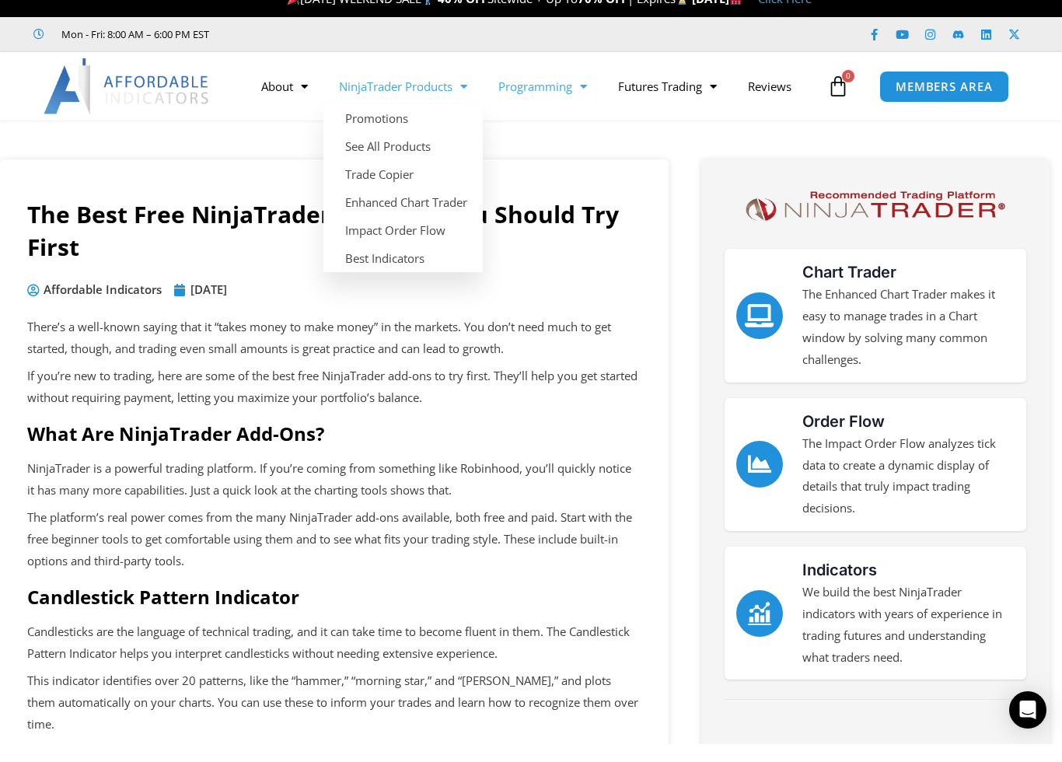
click at [578, 91] on span "Menu" at bounding box center [579, 104] width 15 height 27
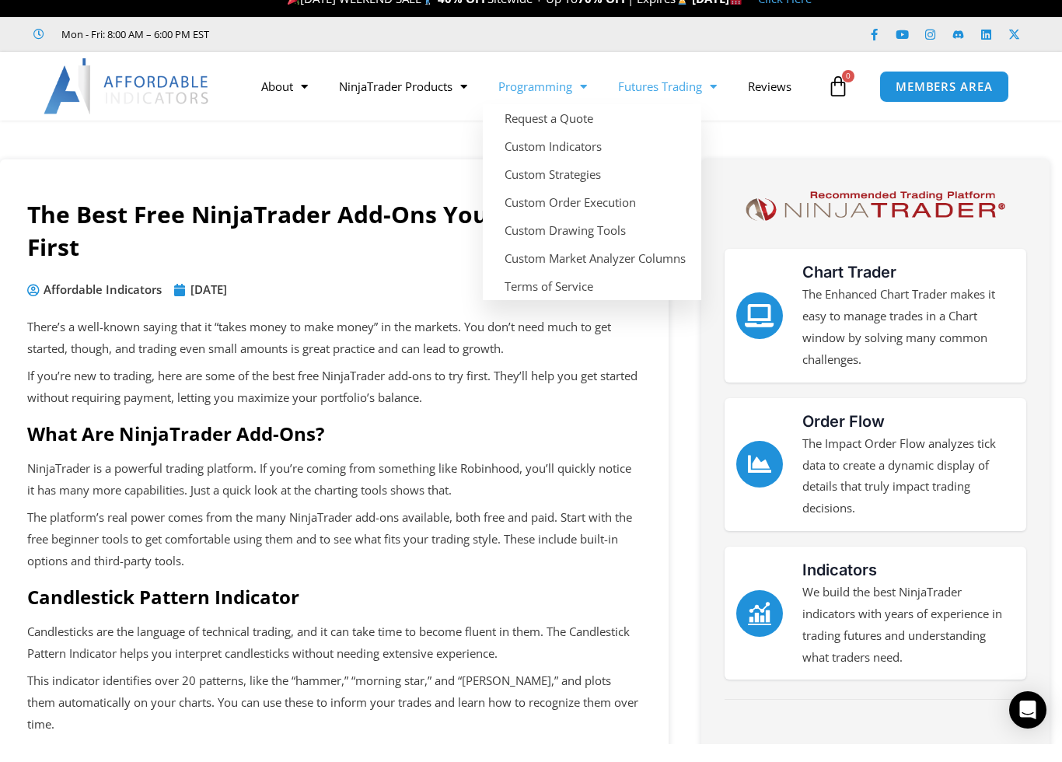
click at [689, 91] on link "Futures Trading" at bounding box center [667, 104] width 130 height 36
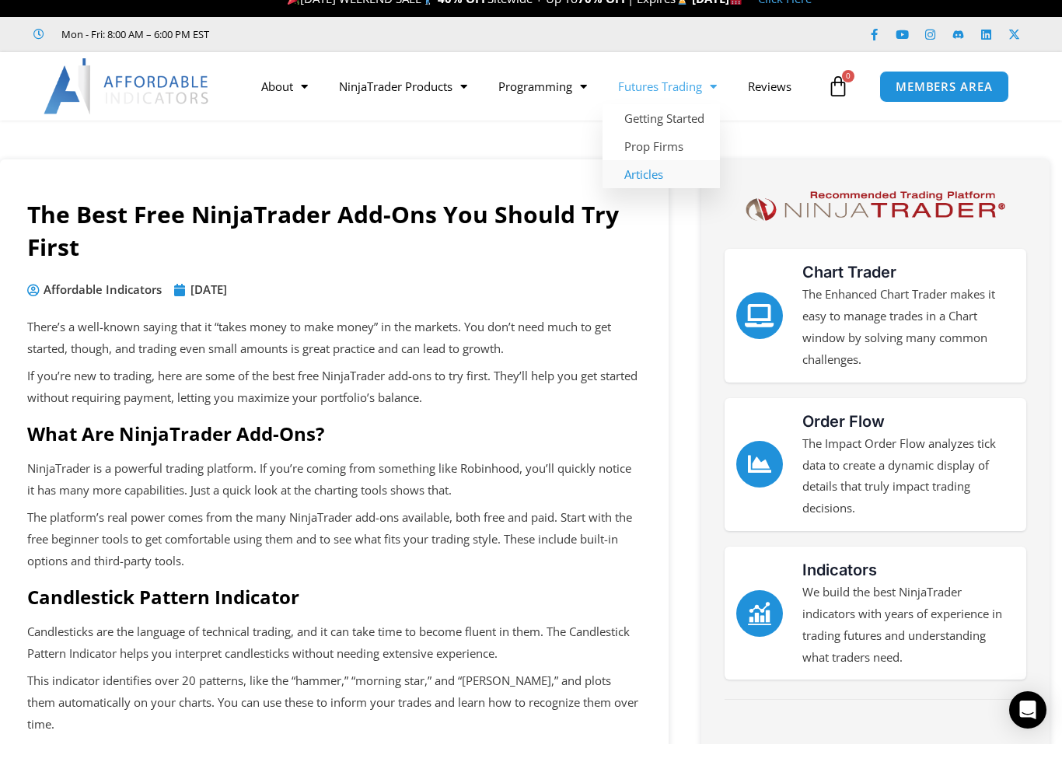
click at [661, 178] on link "Articles" at bounding box center [660, 192] width 117 height 28
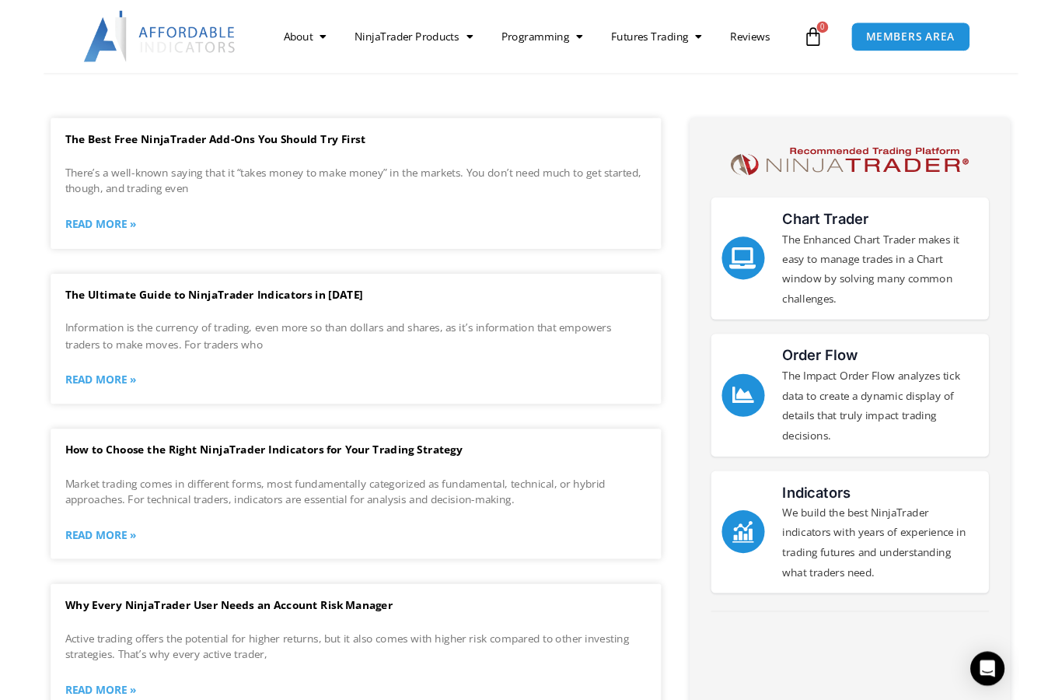
scroll to position [326, 0]
